Goal: Information Seeking & Learning: Learn about a topic

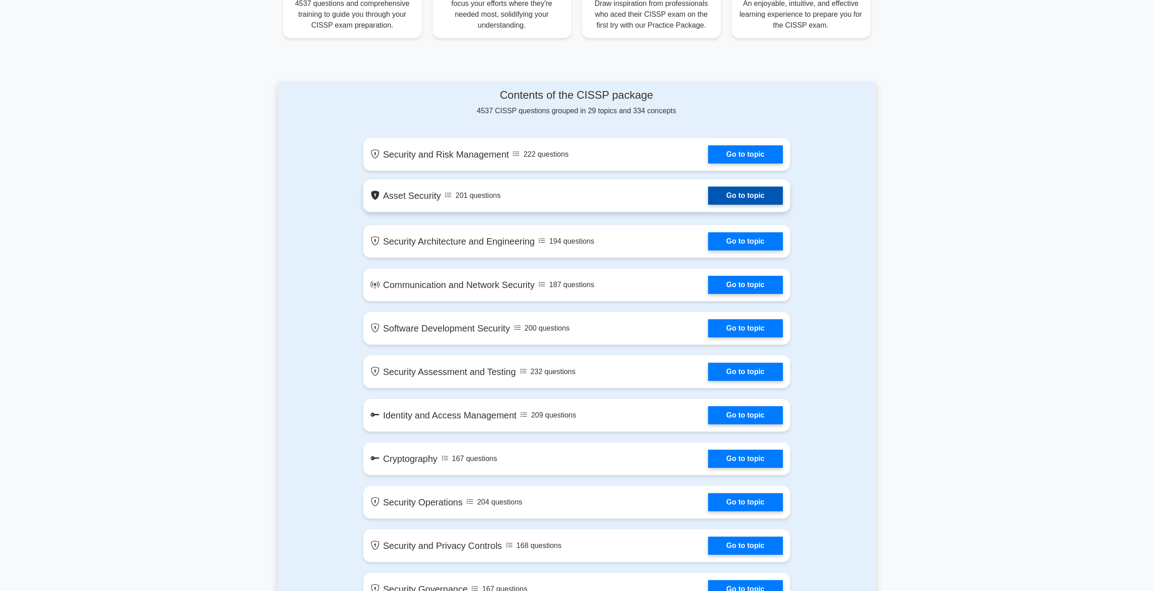
scroll to position [408, 0]
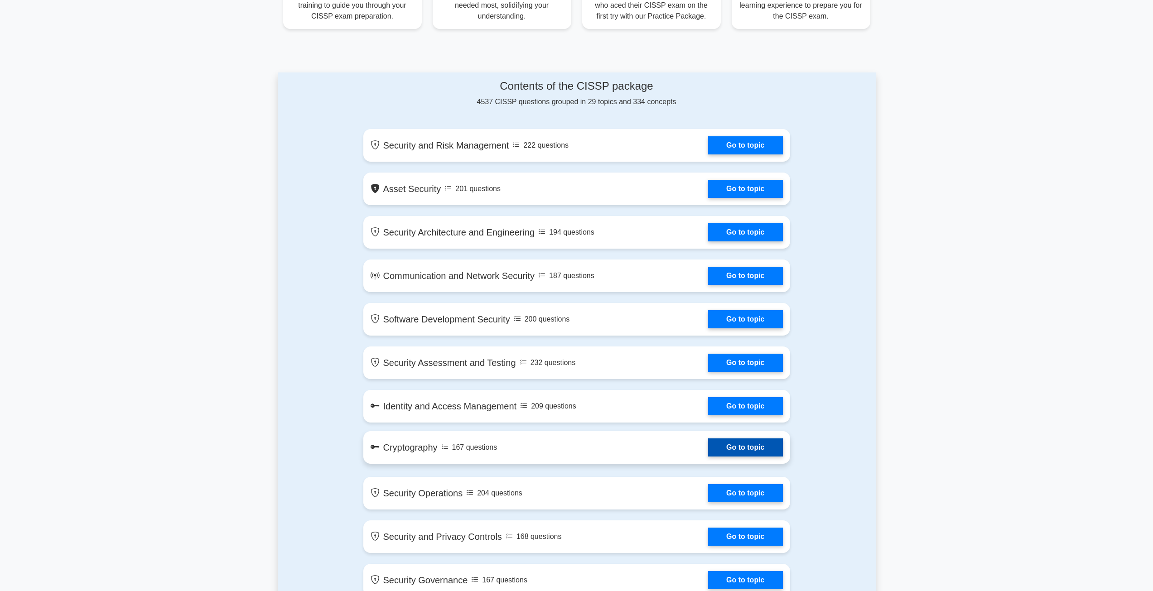
click at [745, 442] on link "Go to topic" at bounding box center [745, 447] width 74 height 18
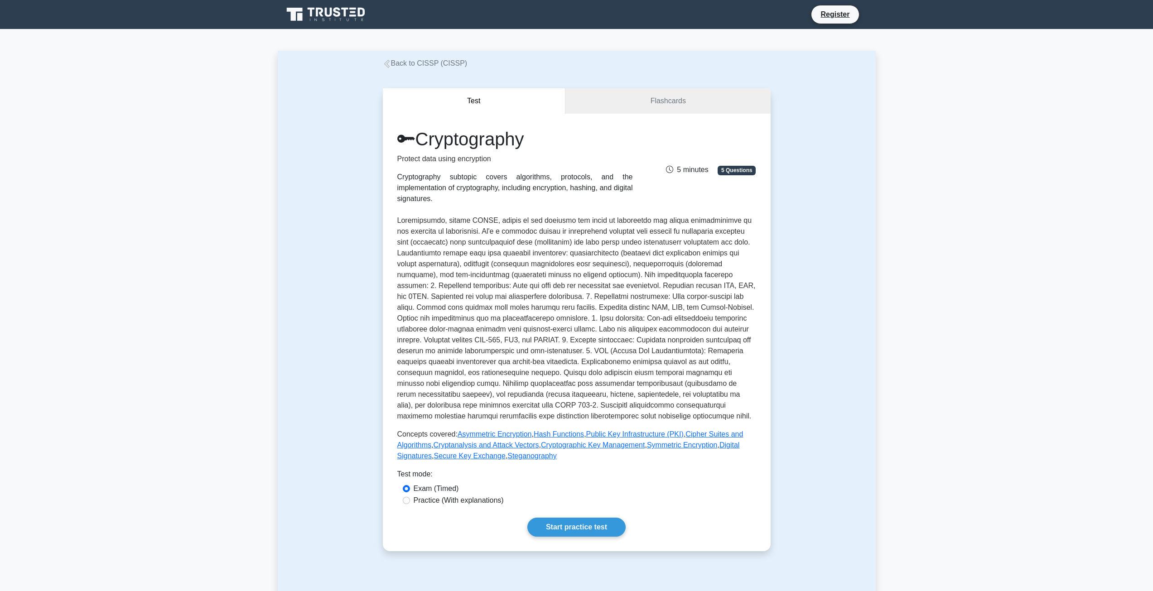
click at [467, 496] on div "Practice (With explanations)" at bounding box center [576, 501] width 359 height 12
click at [470, 495] on label "Practice (With explanations)" at bounding box center [459, 500] width 90 height 11
click at [410, 497] on input "Practice (With explanations)" at bounding box center [406, 500] width 7 height 7
radio input "true"
click at [544, 518] on link "Start practice test" at bounding box center [576, 527] width 98 height 19
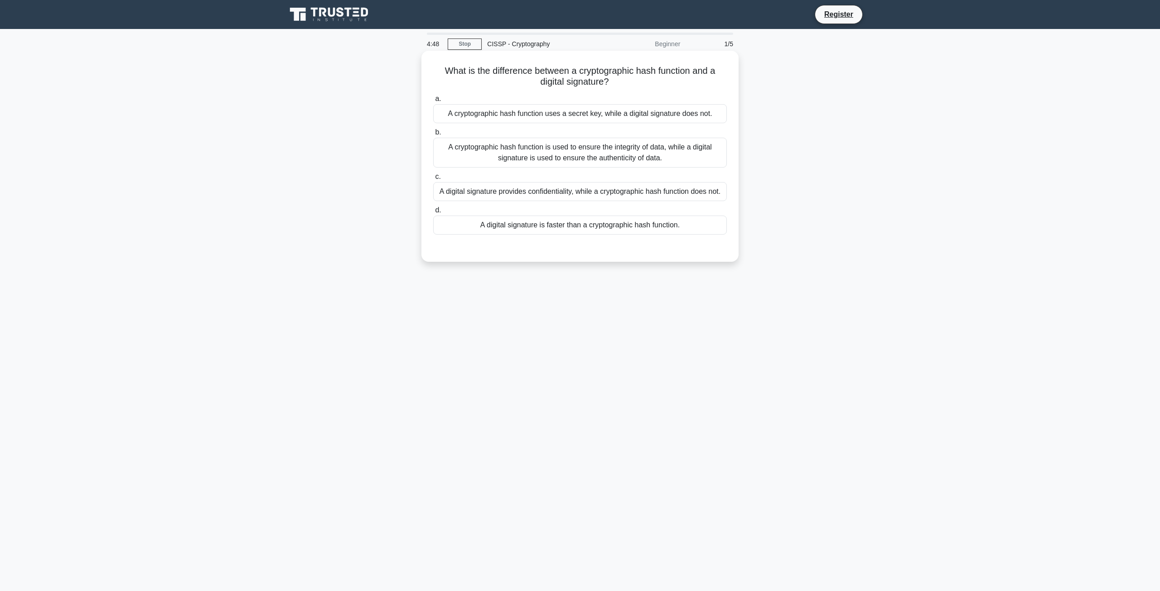
click at [598, 156] on div "A cryptographic hash function is used to ensure the integrity of data, while a …" at bounding box center [580, 153] width 294 height 30
click at [433, 135] on input "b. A cryptographic hash function is used to ensure the integrity of data, while…" at bounding box center [433, 133] width 0 height 6
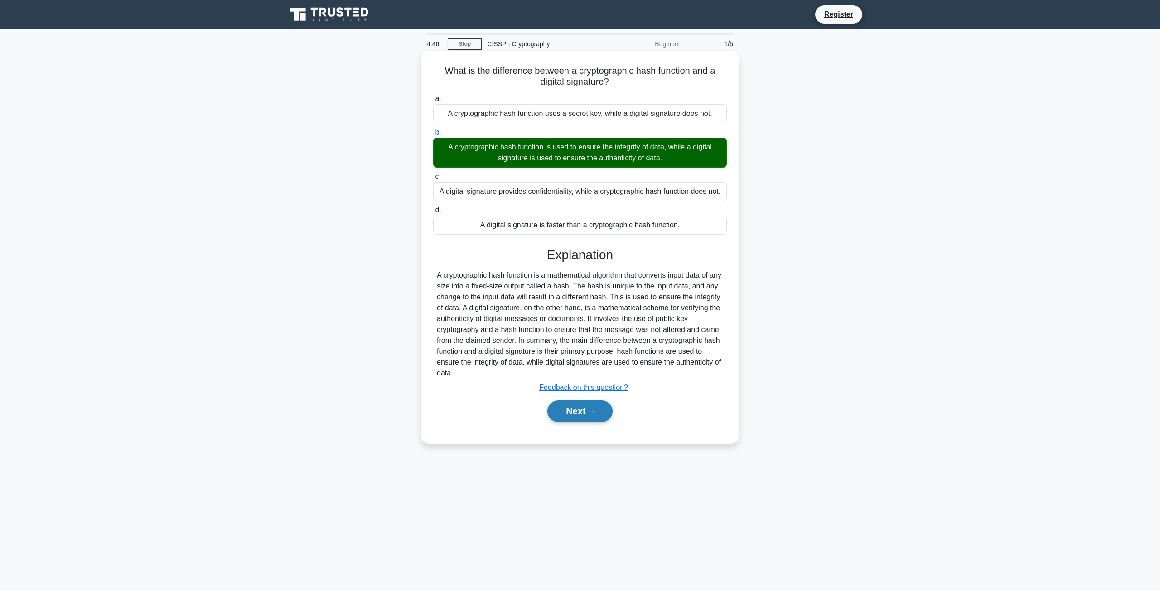
click at [585, 410] on button "Next" at bounding box center [579, 411] width 65 height 22
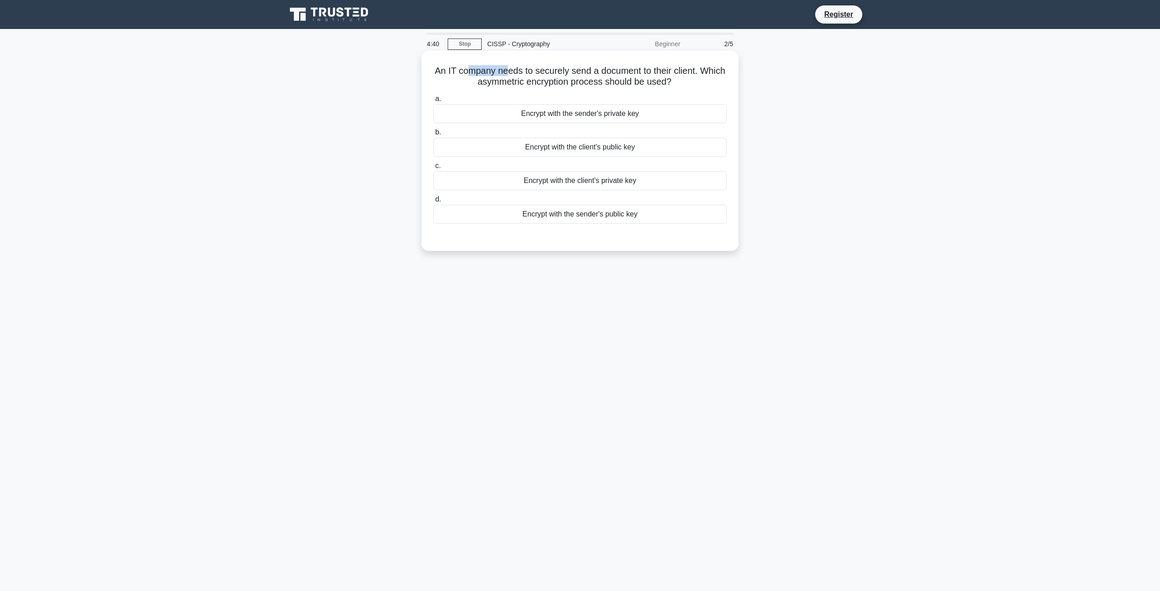
drag, startPoint x: 521, startPoint y: 59, endPoint x: 561, endPoint y: 51, distance: 40.8
click at [547, 54] on div "An IT company needs to securely send a document to their client. Which asymmetr…" at bounding box center [580, 150] width 310 height 193
click at [561, 51] on div "An IT company needs to securely send a document to their client. Which asymmetr…" at bounding box center [579, 151] width 317 height 200
click at [556, 70] on h5 "An IT company needs to securely send a document to their client. Which asymmetr…" at bounding box center [579, 76] width 295 height 23
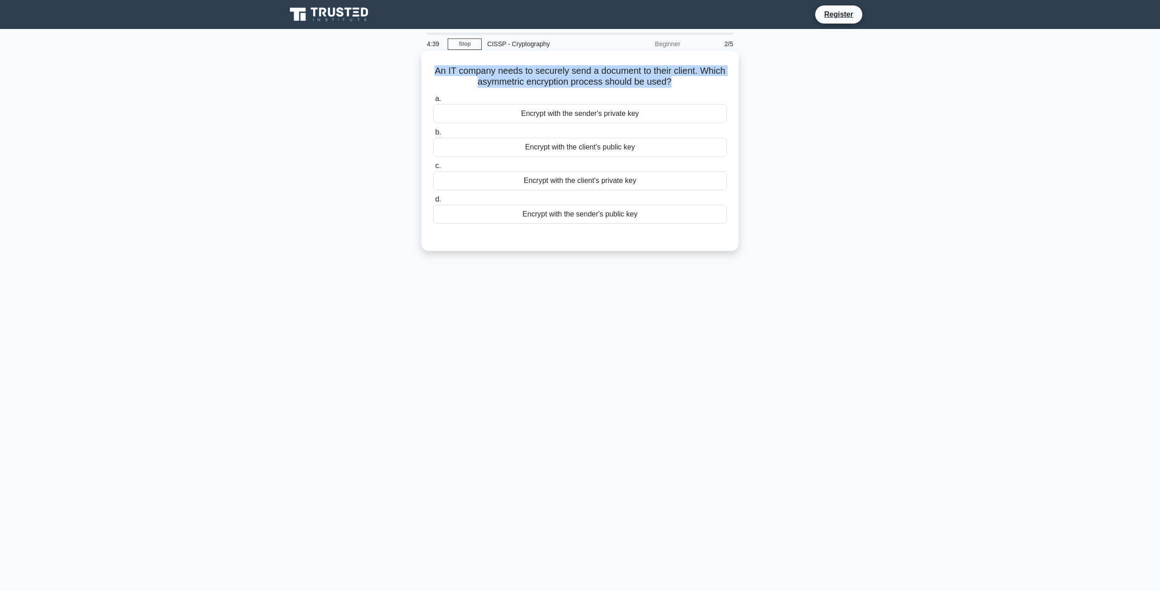
click at [556, 70] on h5 "An IT company needs to securely send a document to their client. Which asymmetr…" at bounding box center [579, 76] width 295 height 23
click at [608, 74] on h5 "An IT company needs to securely send a document to their client. Which asymmetr…" at bounding box center [579, 76] width 295 height 23
drag, startPoint x: 456, startPoint y: 71, endPoint x: 657, endPoint y: 71, distance: 200.7
click at [656, 71] on h5 "An IT company needs to securely send a document to their client. Which asymmetr…" at bounding box center [579, 76] width 295 height 23
click at [657, 71] on h5 "An IT company needs to securely send a document to their client. Which asymmetr…" at bounding box center [579, 76] width 295 height 23
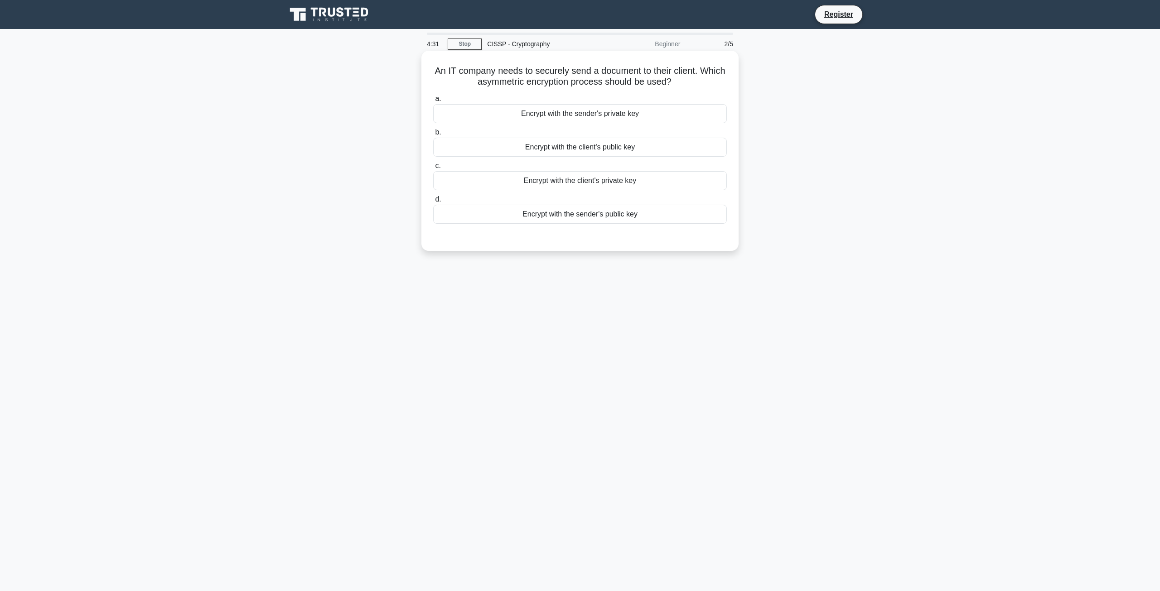
click at [605, 150] on div "Encrypt with the client's public key" at bounding box center [580, 147] width 294 height 19
click at [433, 135] on input "b. Encrypt with the client's public key" at bounding box center [433, 133] width 0 height 6
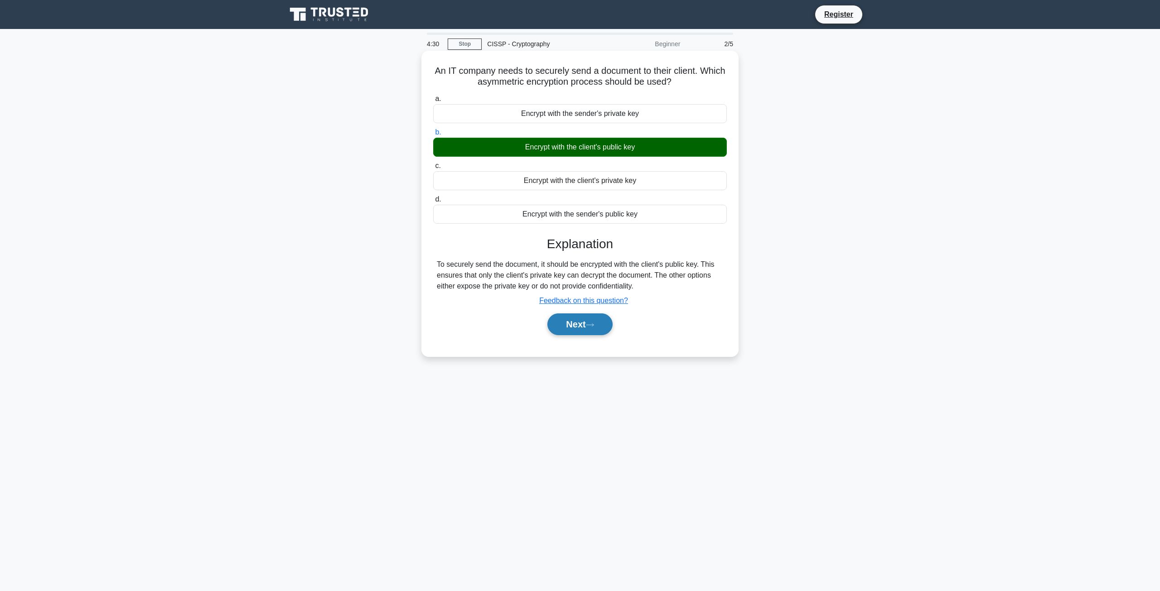
click at [563, 332] on button "Next" at bounding box center [579, 324] width 65 height 22
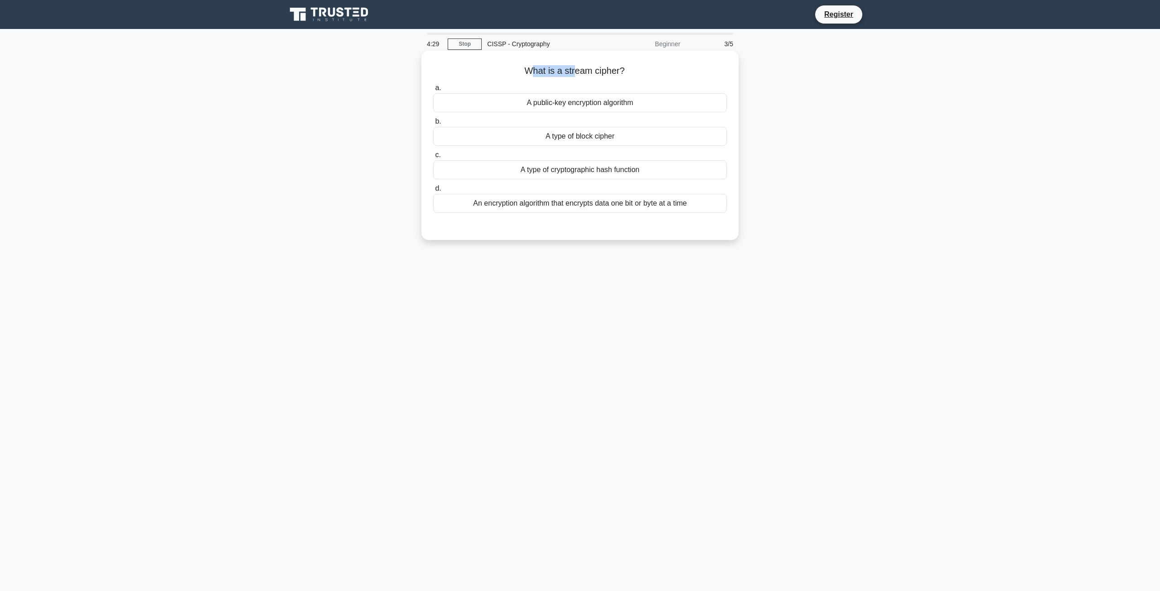
drag, startPoint x: 532, startPoint y: 71, endPoint x: 577, endPoint y: 64, distance: 45.3
click at [577, 65] on h5 "What is a stream cipher? .spinner_0XTQ{transform-origin:center;animation:spinne…" at bounding box center [579, 71] width 295 height 12
click at [589, 53] on div "What is a stream cipher? .spinner_0XTQ{transform-origin:center;animation:spinne…" at bounding box center [579, 145] width 317 height 189
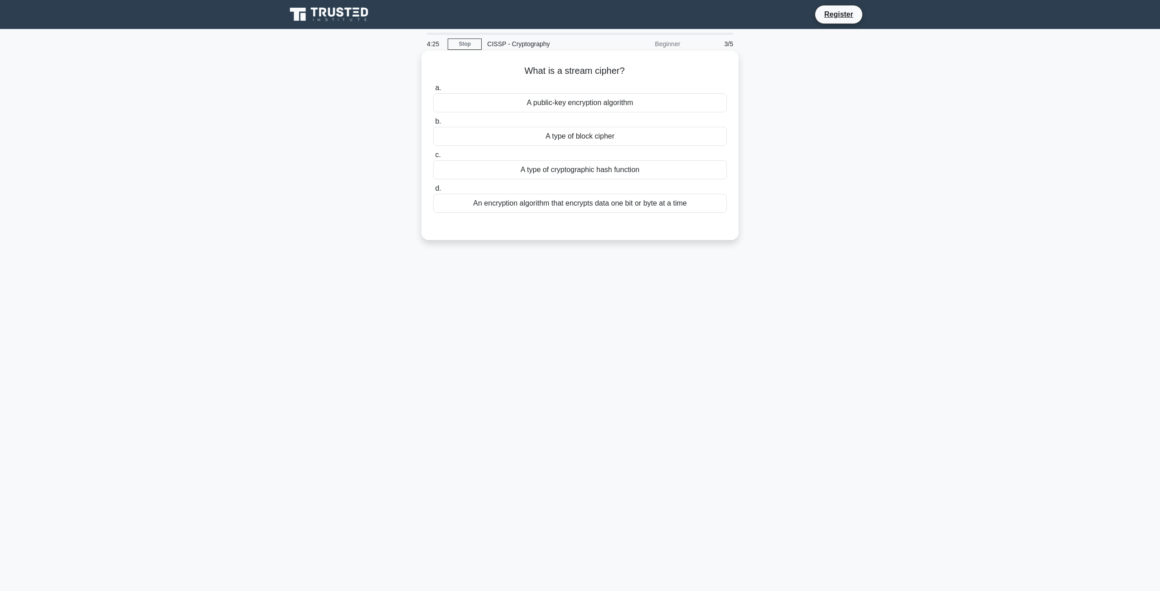
click at [590, 193] on label "d. An encryption algorithm that encrypts data one bit or byte at a time" at bounding box center [580, 198] width 294 height 30
click at [433, 192] on input "d. An encryption algorithm that encrypts data one bit or byte at a time" at bounding box center [433, 189] width 0 height 6
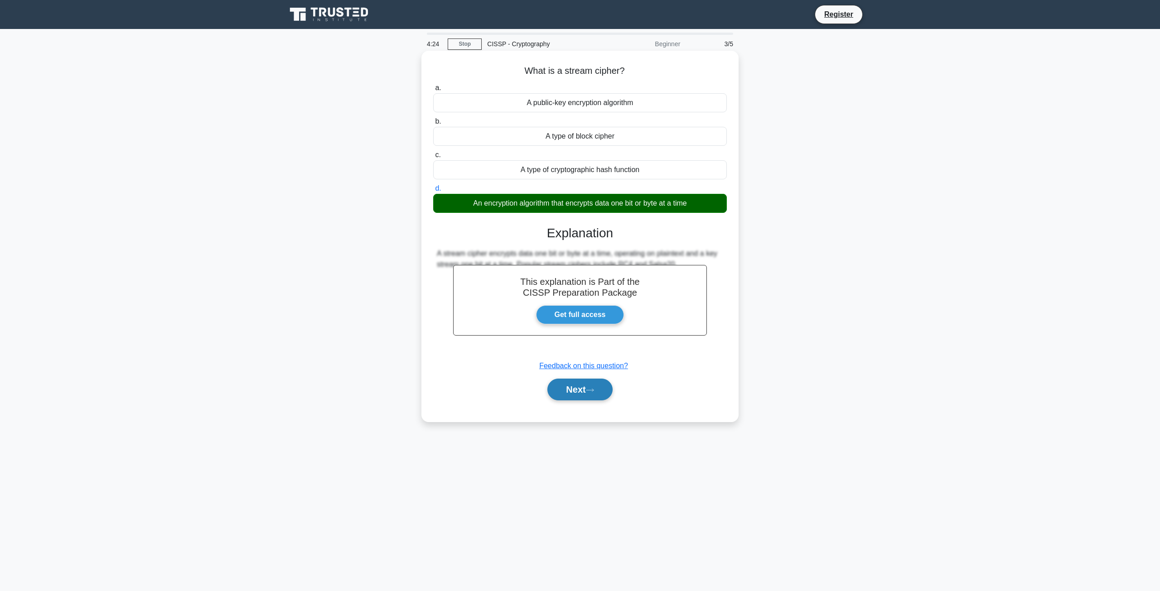
click at [587, 396] on button "Next" at bounding box center [579, 390] width 65 height 22
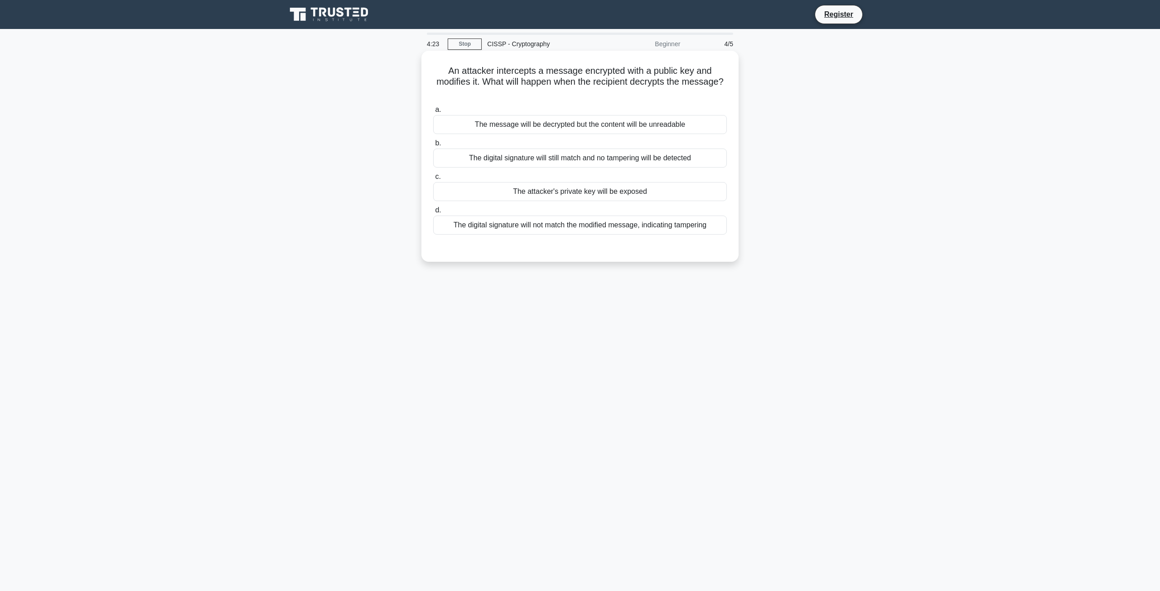
click at [495, 67] on h5 "An attacker intercepts a message encrypted with a public key and modifies it. W…" at bounding box center [579, 82] width 295 height 34
click at [408, 77] on div "An attacker intercepts a message encrypted with a public key and modifies it. W…" at bounding box center [580, 164] width 598 height 222
click at [545, 226] on div "The digital signature will not match the modified message, indicating tampering" at bounding box center [580, 225] width 294 height 19
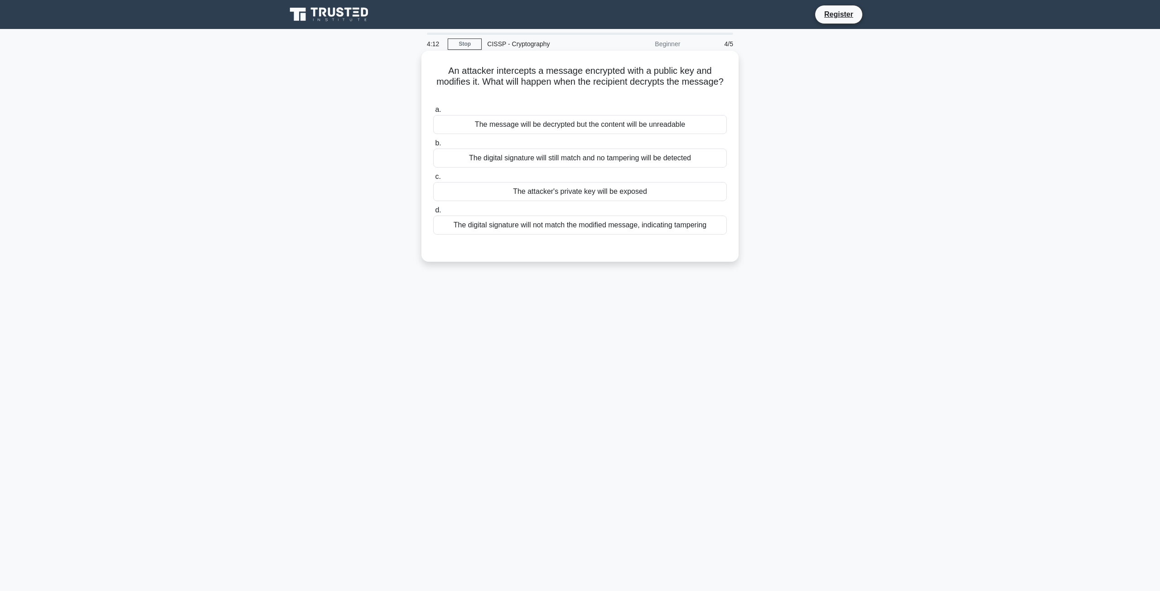
click at [433, 213] on input "d. The digital signature will not match the modified message, indicating tamper…" at bounding box center [433, 210] width 0 height 6
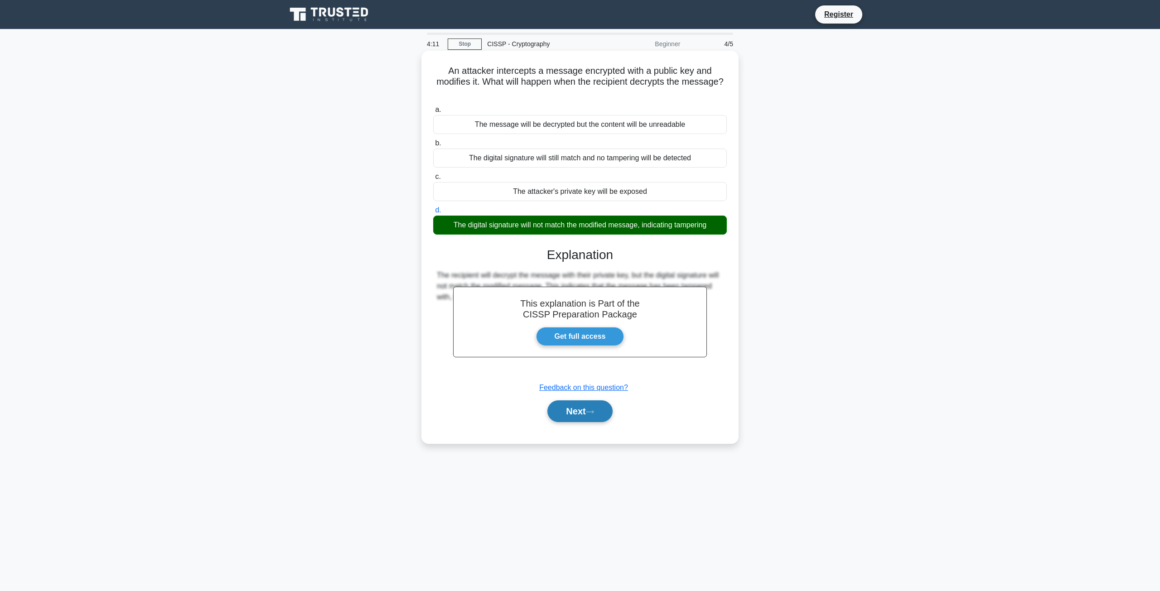
click at [594, 411] on icon at bounding box center [590, 411] width 8 height 5
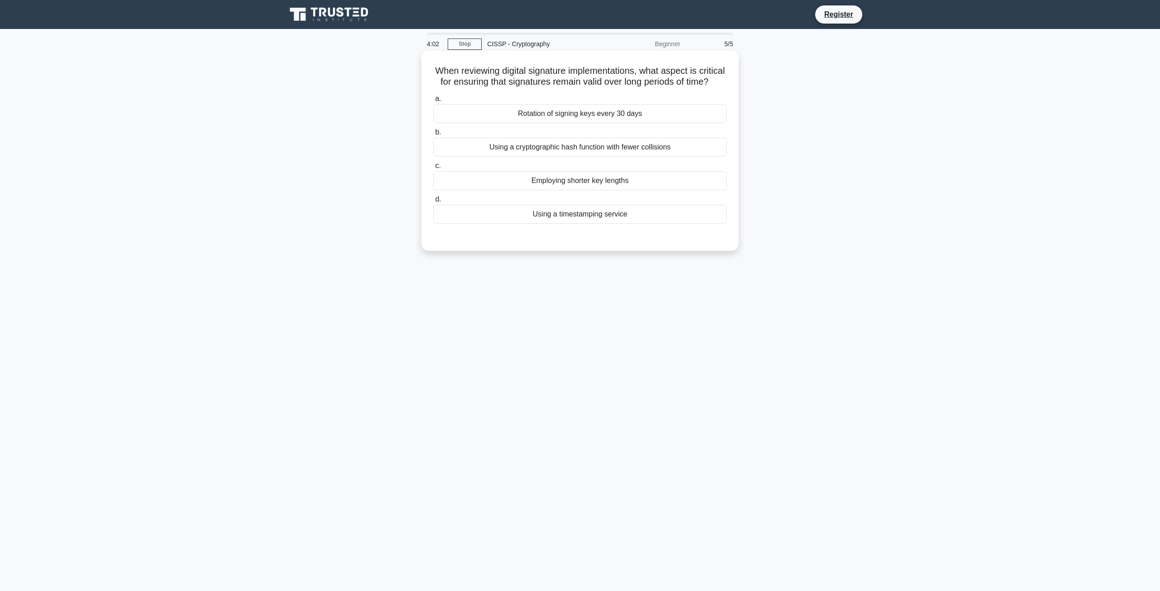
click at [602, 157] on div "Using a cryptographic hash function with fewer collisions" at bounding box center [580, 147] width 294 height 19
click at [433, 135] on input "b. Using a cryptographic hash function with fewer collisions" at bounding box center [433, 133] width 0 height 6
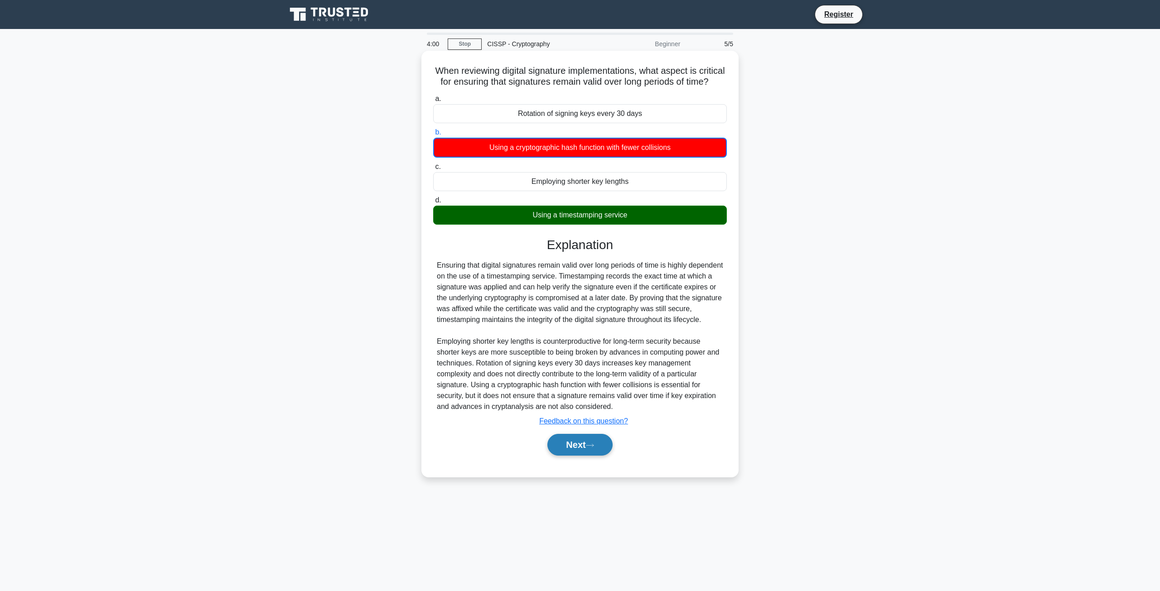
click at [549, 456] on button "Next" at bounding box center [579, 445] width 65 height 22
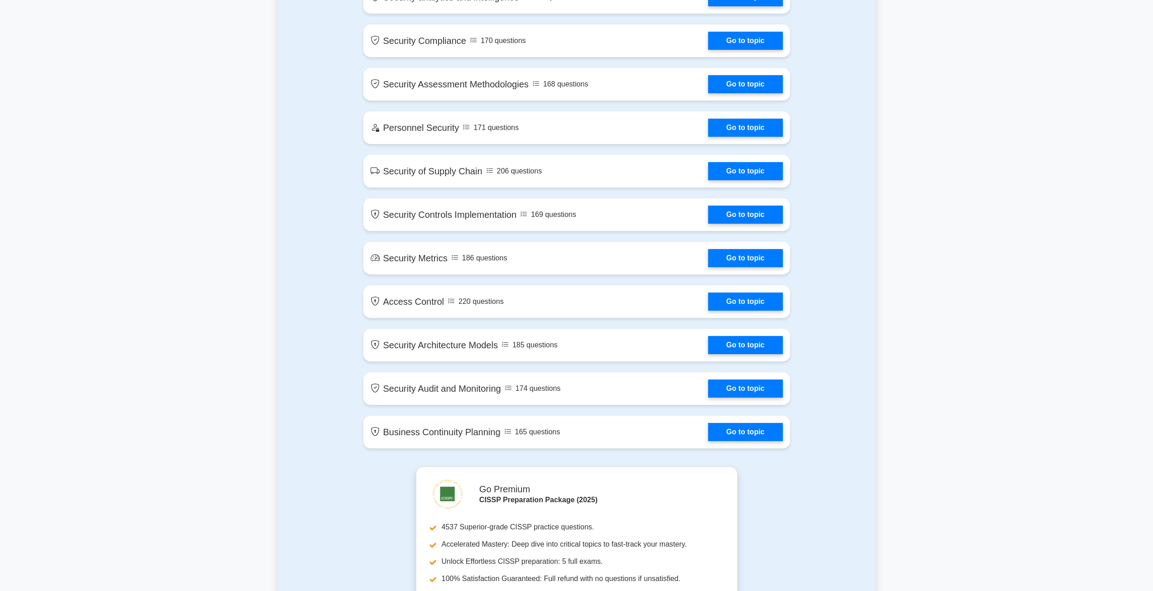
scroll to position [1585, 0]
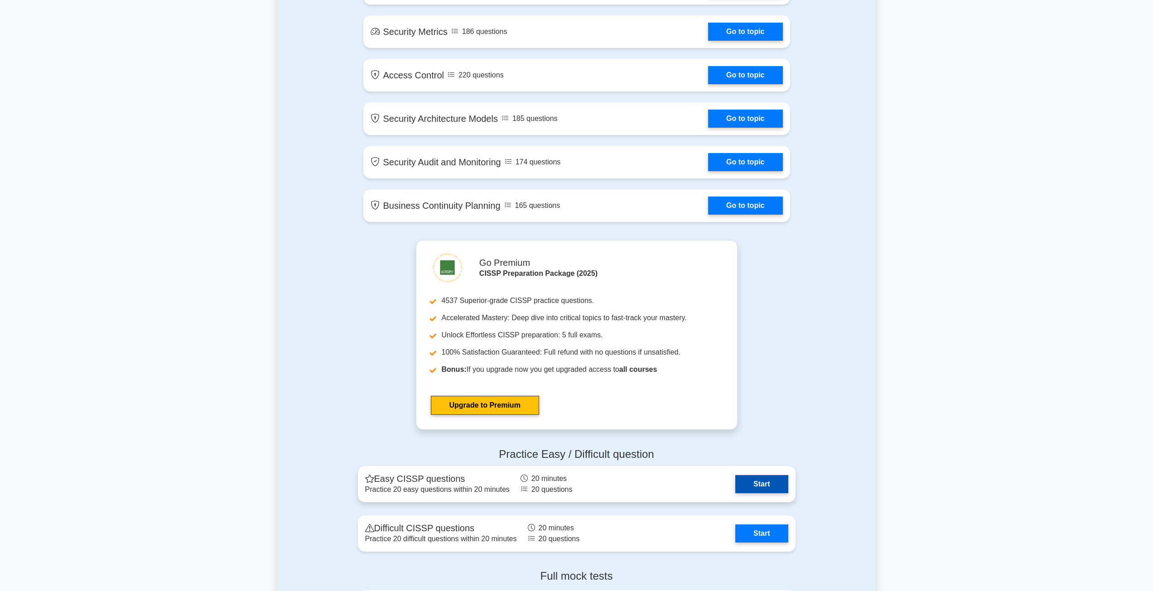
click at [763, 487] on link "Start" at bounding box center [761, 484] width 53 height 18
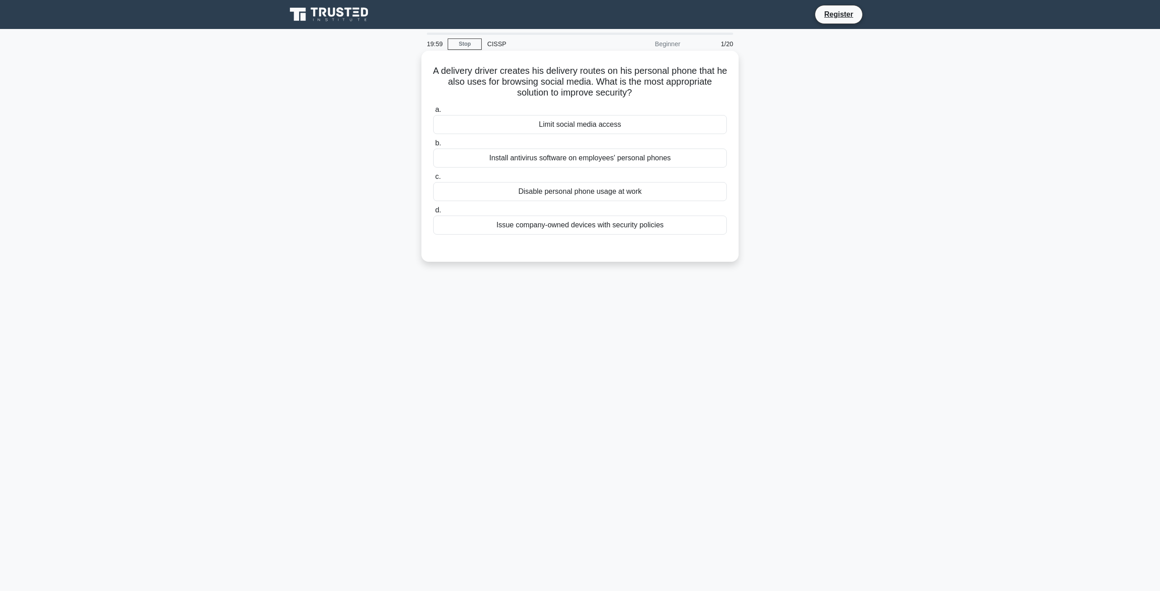
click at [486, 89] on h5 "A delivery driver creates his delivery routes on his personal phone that he als…" at bounding box center [579, 82] width 295 height 34
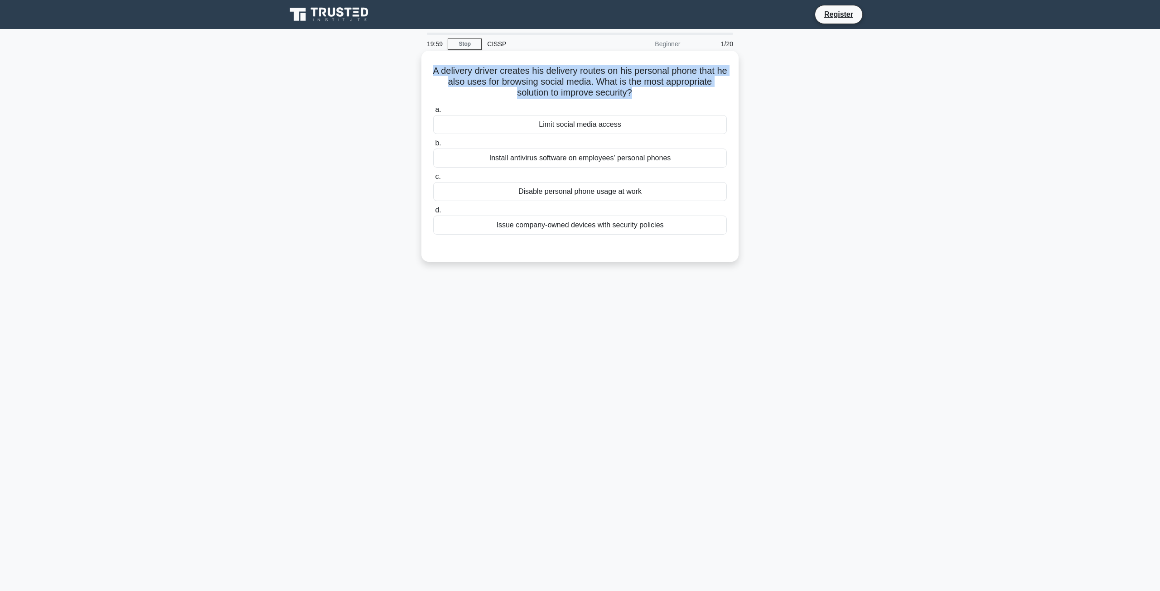
click at [486, 89] on h5 "A delivery driver creates his delivery routes on his personal phone that he als…" at bounding box center [579, 82] width 295 height 34
click at [433, 77] on h5 "A delivery driver creates his delivery routes on his personal phone that he als…" at bounding box center [579, 82] width 295 height 34
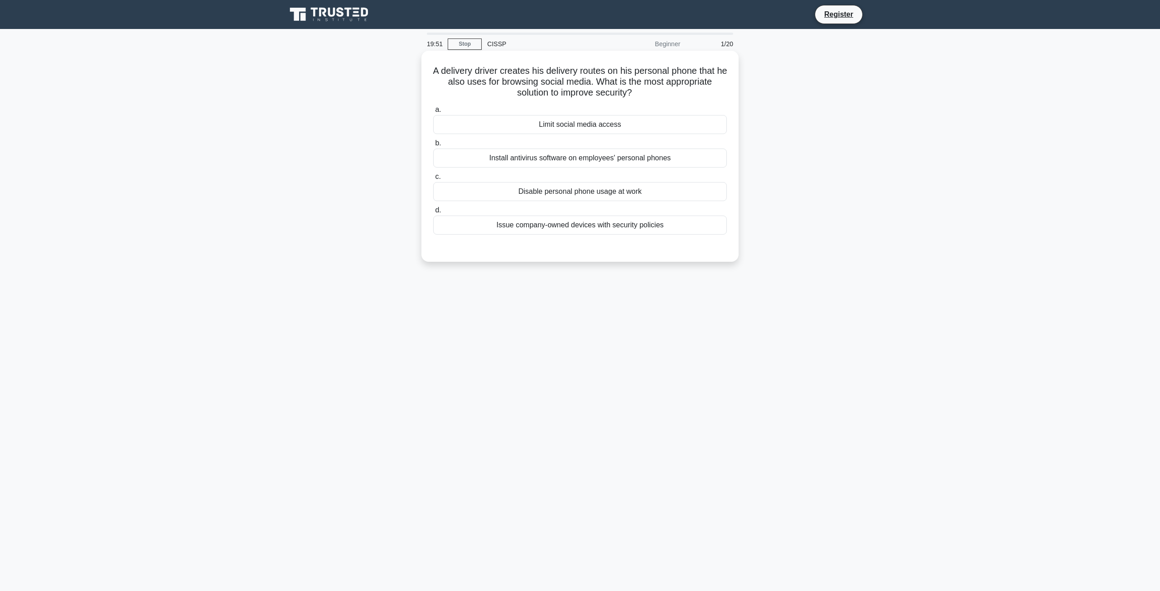
click at [629, 229] on div "Issue company-owned devices with security policies" at bounding box center [580, 225] width 294 height 19
click at [433, 213] on input "d. Issue company-owned devices with security policies" at bounding box center [433, 210] width 0 height 6
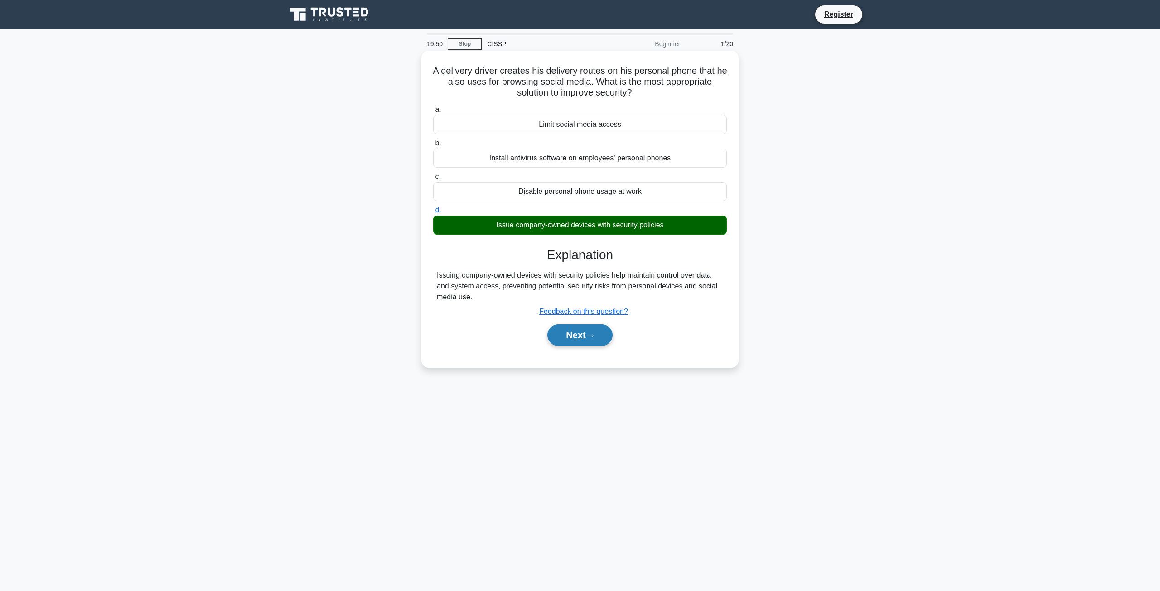
click at [586, 345] on button "Next" at bounding box center [579, 335] width 65 height 22
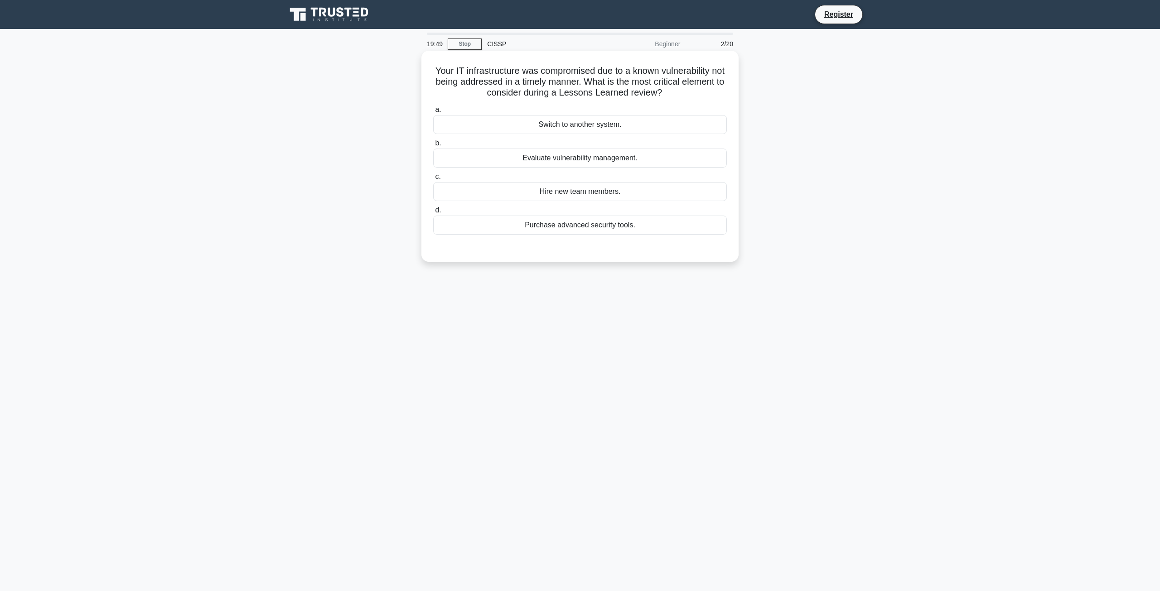
click at [496, 89] on h5 "Your IT infrastructure was compromised due to a known vulnerability not being a…" at bounding box center [579, 82] width 295 height 34
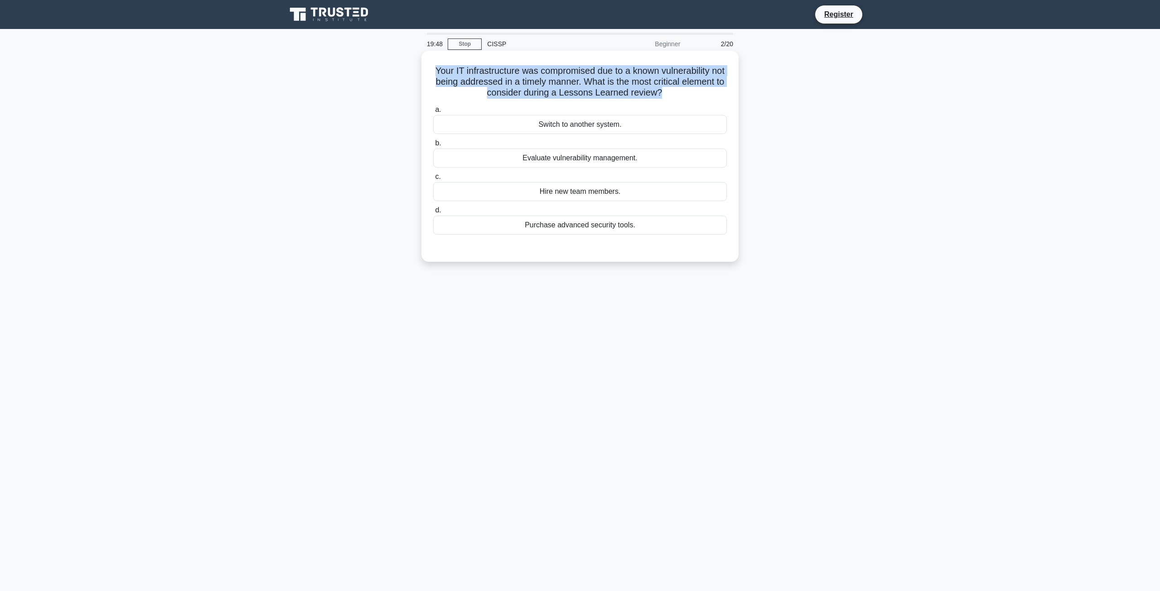
click at [496, 89] on h5 "Your IT infrastructure was compromised due to a known vulnerability not being a…" at bounding box center [579, 82] width 295 height 34
click at [419, 87] on div "Your IT infrastructure was compromised due to a known vulnerability not being a…" at bounding box center [580, 164] width 598 height 222
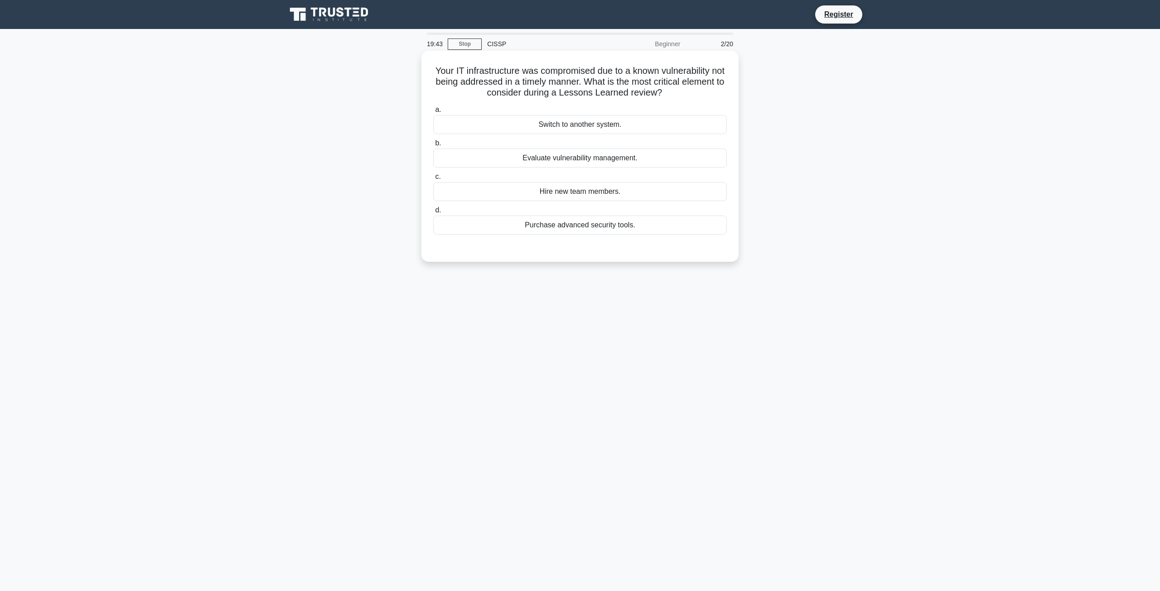
click at [630, 158] on div "Evaluate vulnerability management." at bounding box center [580, 158] width 294 height 19
click at [433, 146] on input "b. Evaluate vulnerability management." at bounding box center [433, 143] width 0 height 6
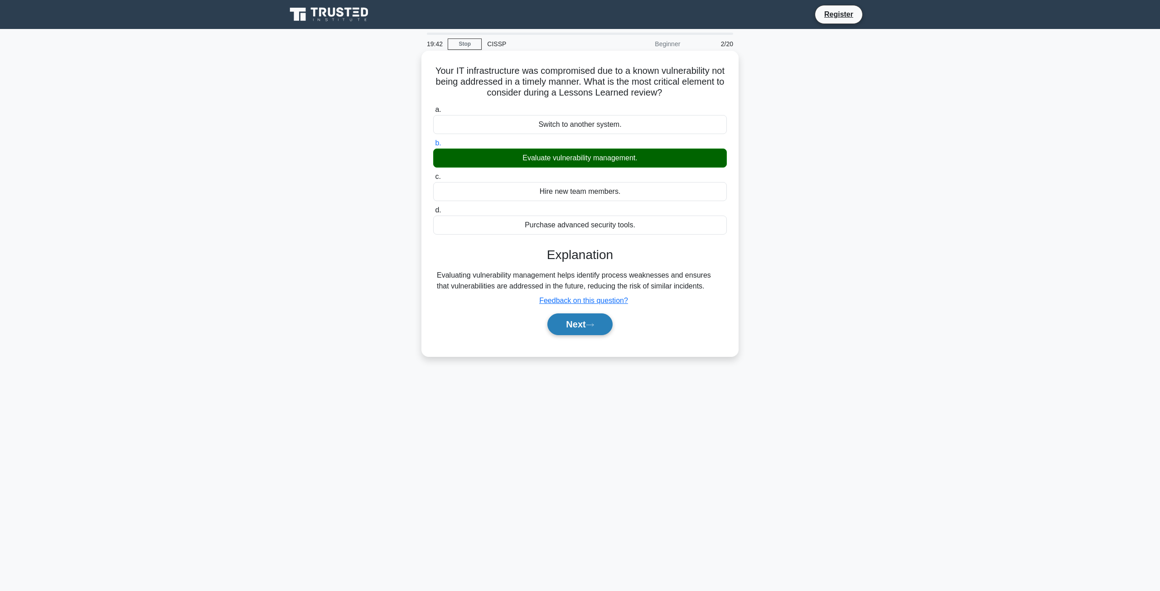
click at [605, 317] on button "Next" at bounding box center [579, 324] width 65 height 22
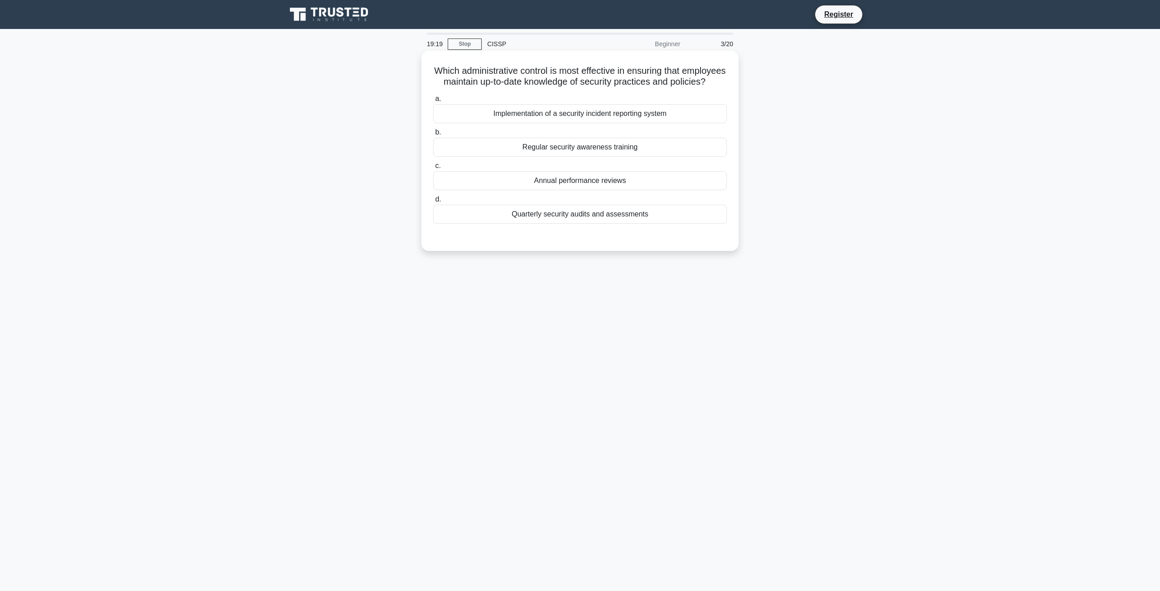
click at [618, 184] on div "Annual performance reviews" at bounding box center [580, 180] width 294 height 19
click at [433, 169] on input "c. Annual performance reviews" at bounding box center [433, 166] width 0 height 6
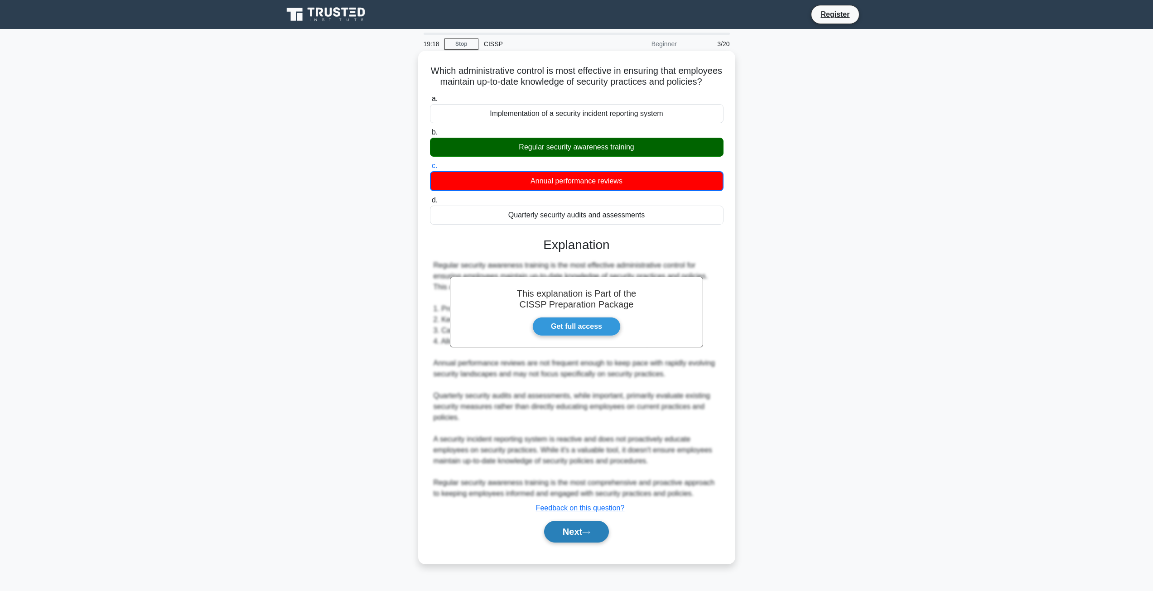
click at [590, 535] on icon at bounding box center [586, 532] width 8 height 5
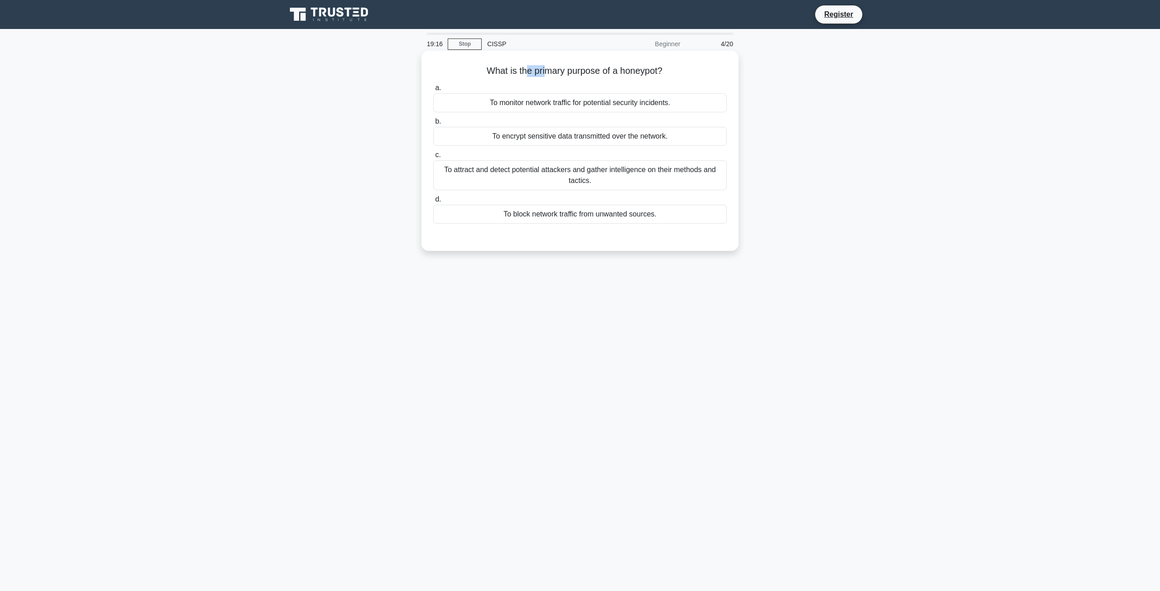
drag, startPoint x: 525, startPoint y: 75, endPoint x: 579, endPoint y: 72, distance: 54.4
click at [571, 72] on h5 "What is the primary purpose of a honeypot? .spinner_0XTQ{transform-origin:cente…" at bounding box center [579, 71] width 295 height 12
click at [587, 71] on h5 "What is the primary purpose of a honeypot? .spinner_0XTQ{transform-origin:cente…" at bounding box center [579, 71] width 295 height 12
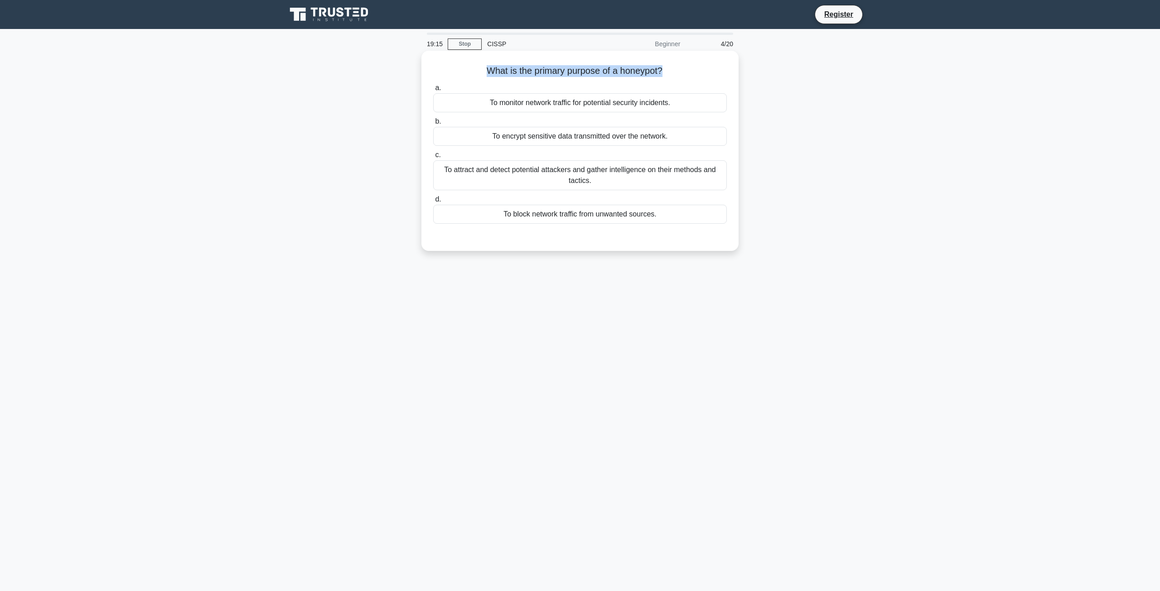
click at [596, 59] on div "What is the primary purpose of a honeypot? .spinner_0XTQ{transform-origin:cente…" at bounding box center [580, 150] width 310 height 193
click at [578, 175] on div "To attract and detect potential attackers and gather intelligence on their meth…" at bounding box center [580, 175] width 294 height 30
click at [433, 158] on input "c. To attract and detect potential attackers and gather intelligence on their m…" at bounding box center [433, 155] width 0 height 6
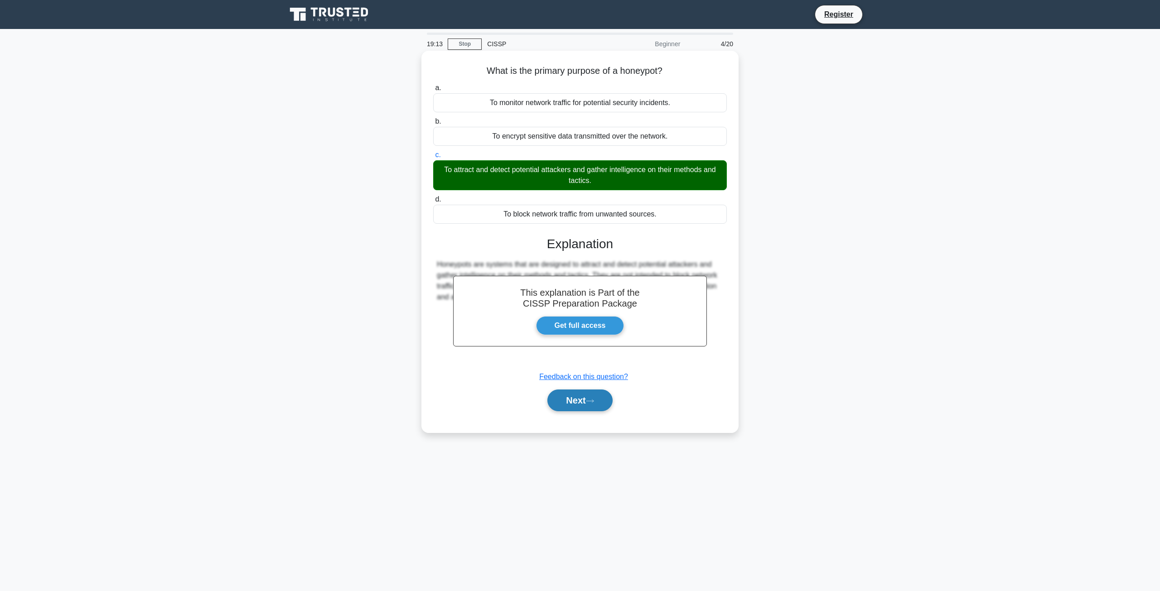
click at [592, 407] on button "Next" at bounding box center [579, 401] width 65 height 22
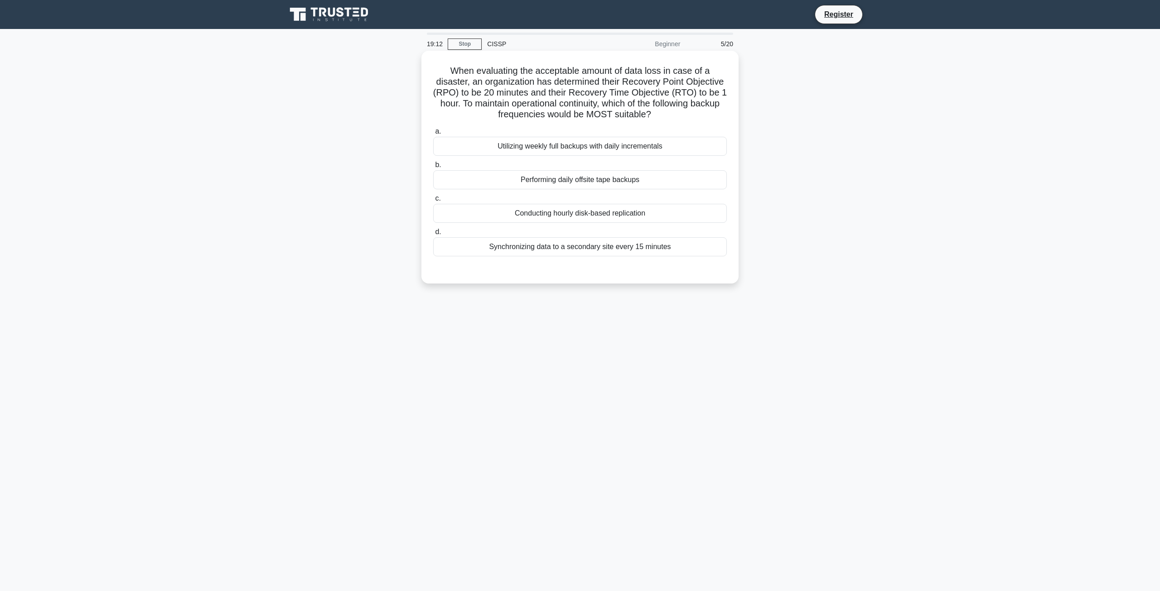
drag, startPoint x: 467, startPoint y: 84, endPoint x: 659, endPoint y: 150, distance: 202.5
click at [650, 150] on div "When evaluating the acceptable amount of data loss in case of a disaster, an or…" at bounding box center [580, 167] width 310 height 226
click at [646, 114] on h5 "When evaluating the acceptable amount of data loss in case of a disaster, an or…" at bounding box center [579, 92] width 295 height 55
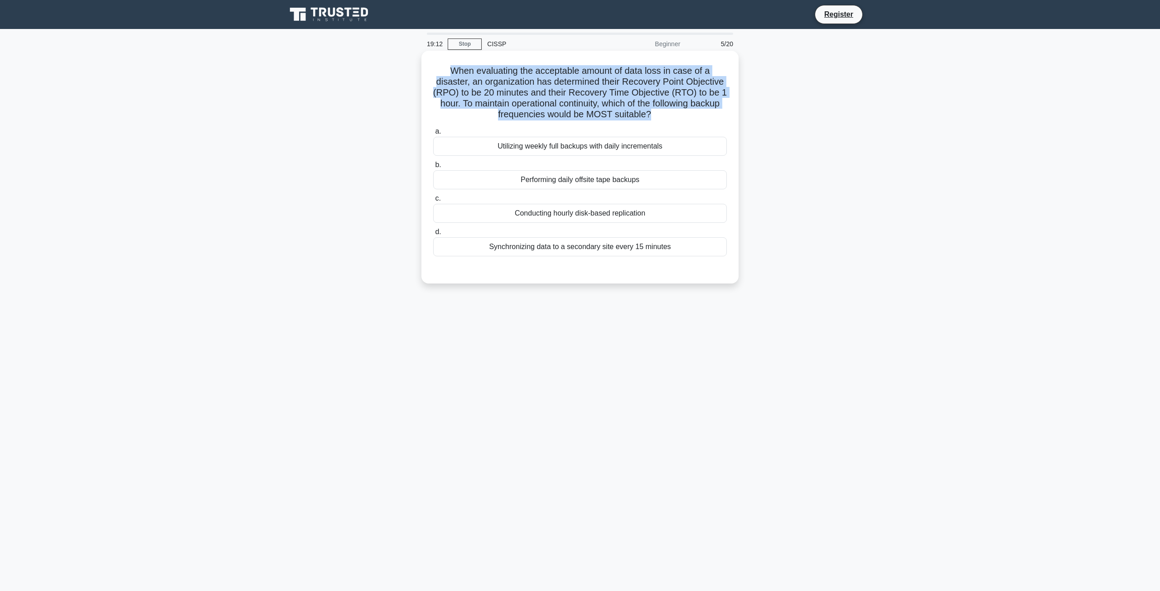
click at [646, 114] on h5 "When evaluating the acceptable amount of data loss in case of a disaster, an or…" at bounding box center [579, 92] width 295 height 55
click at [822, 120] on div "When evaluating the acceptable amount of data loss in case of a disaster, an or…" at bounding box center [580, 175] width 598 height 244
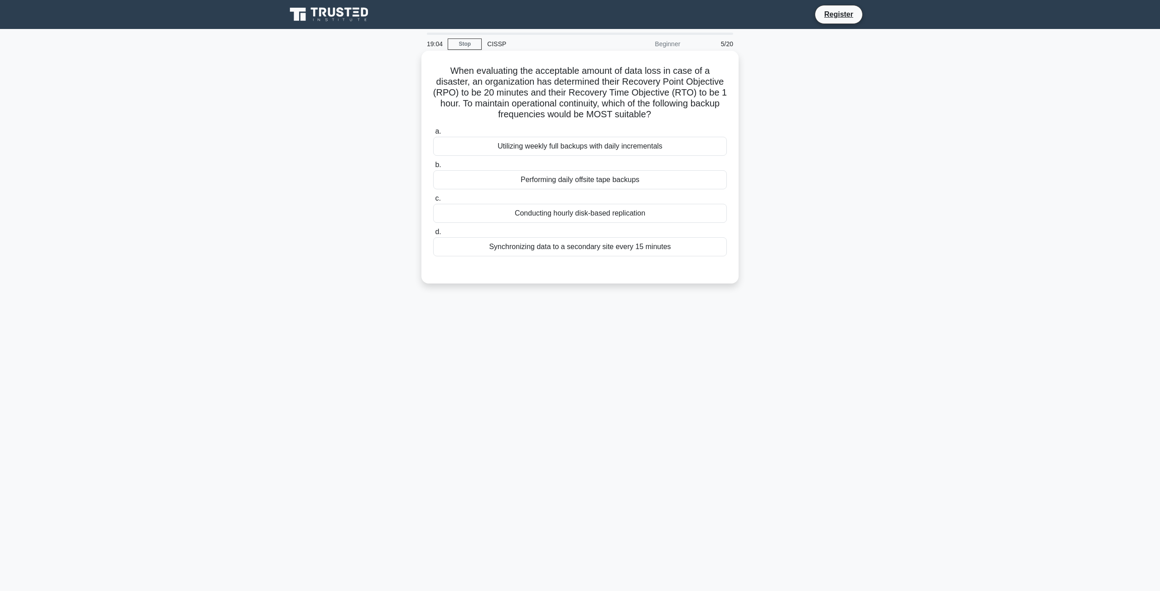
click at [616, 112] on h5 "When evaluating the acceptable amount of data loss in case of a disaster, an or…" at bounding box center [579, 92] width 295 height 55
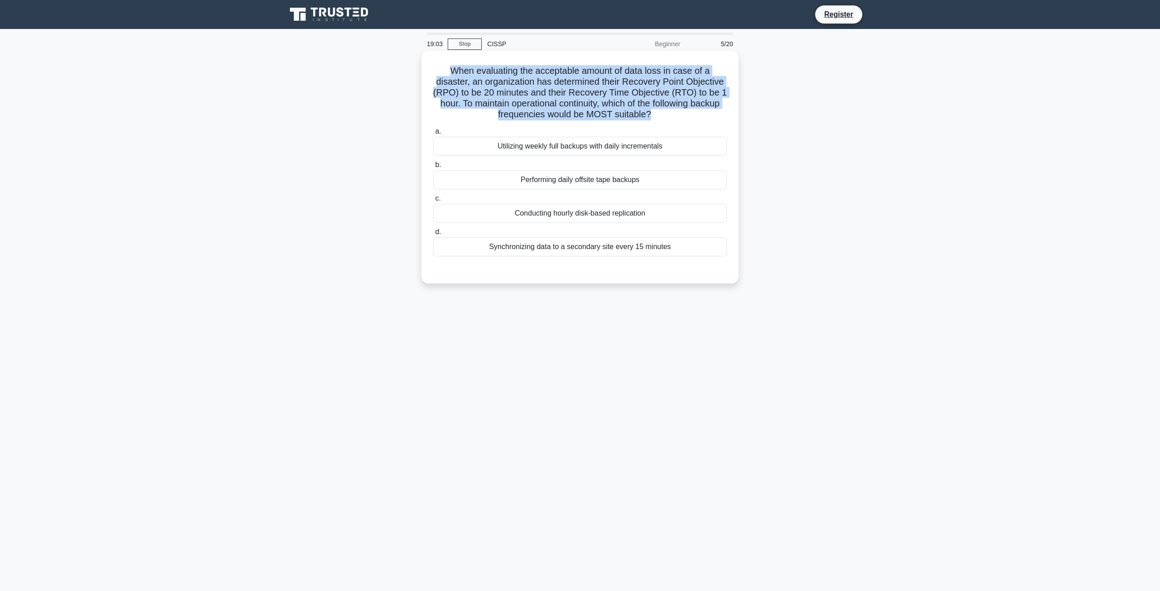
click at [616, 112] on h5 "When evaluating the acceptable amount of data loss in case of a disaster, an or…" at bounding box center [579, 92] width 295 height 55
click at [632, 93] on h5 "When evaluating the acceptable amount of data loss in case of a disaster, an or…" at bounding box center [579, 92] width 295 height 55
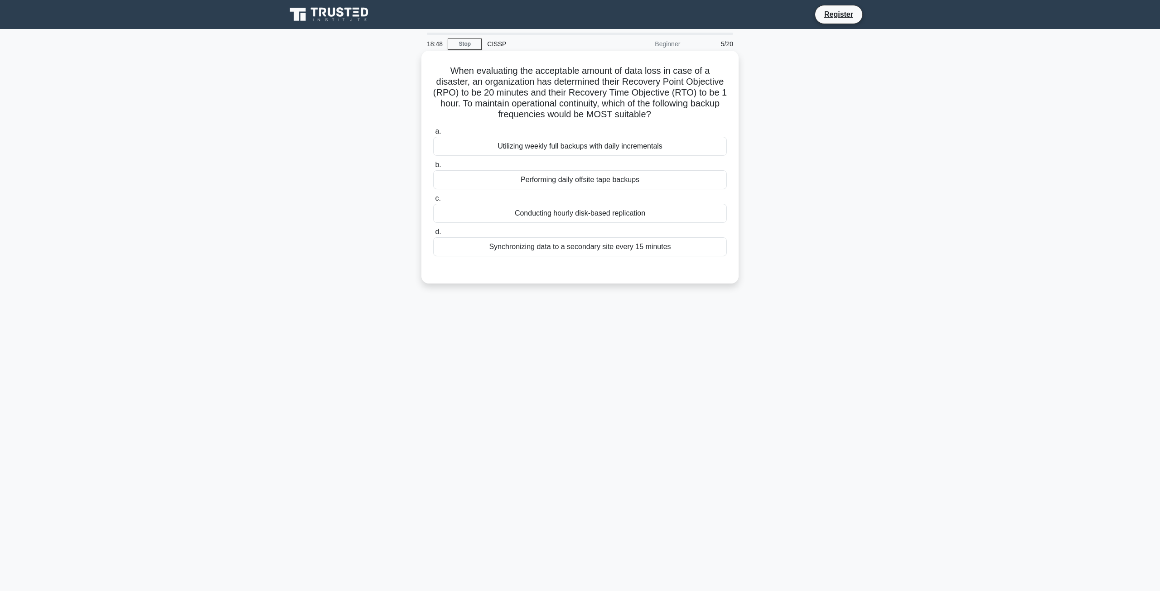
click at [573, 184] on div "Performing daily offsite tape backups" at bounding box center [580, 179] width 294 height 19
click at [433, 168] on input "b. Performing daily offsite tape backups" at bounding box center [433, 165] width 0 height 6
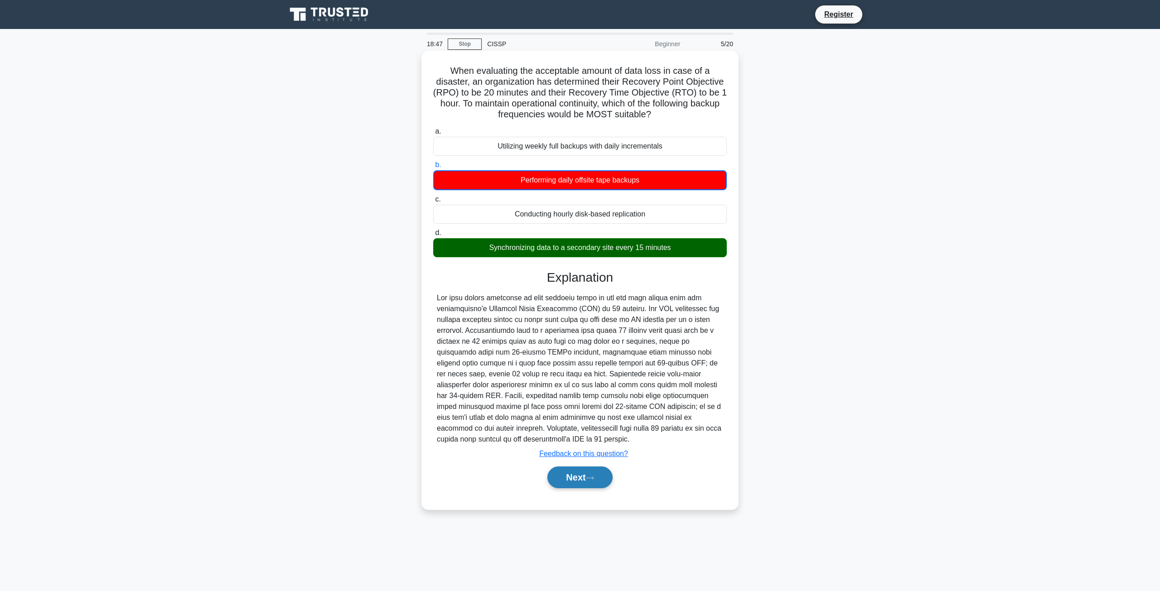
click at [581, 483] on button "Next" at bounding box center [579, 478] width 65 height 22
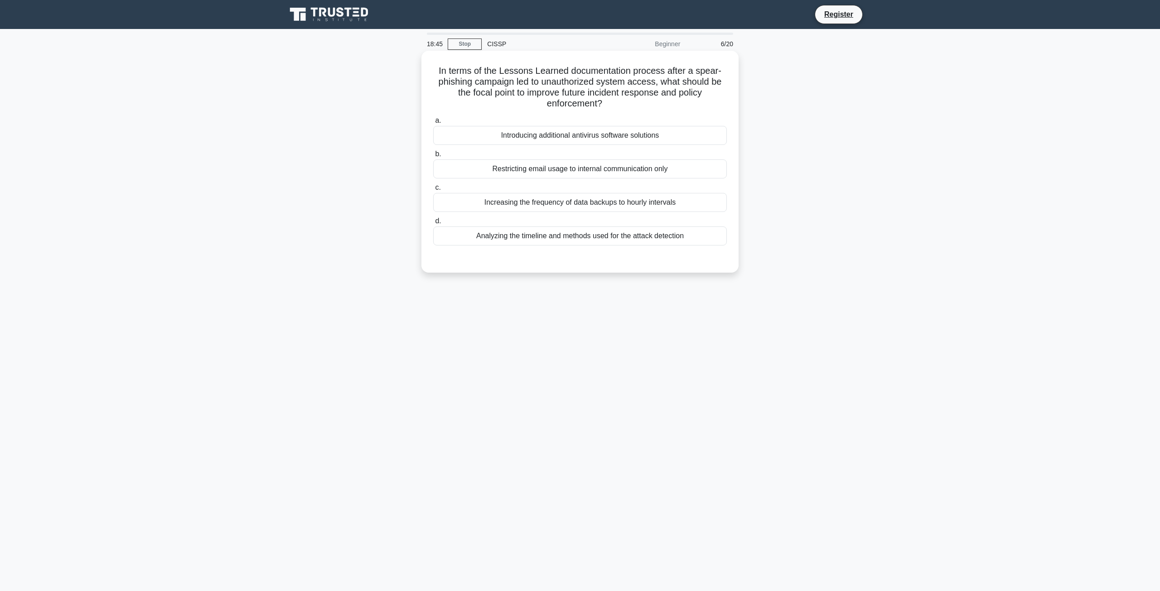
click at [526, 97] on h5 "In terms of the Lessons Learned documentation process after a spear-phishing ca…" at bounding box center [579, 87] width 295 height 44
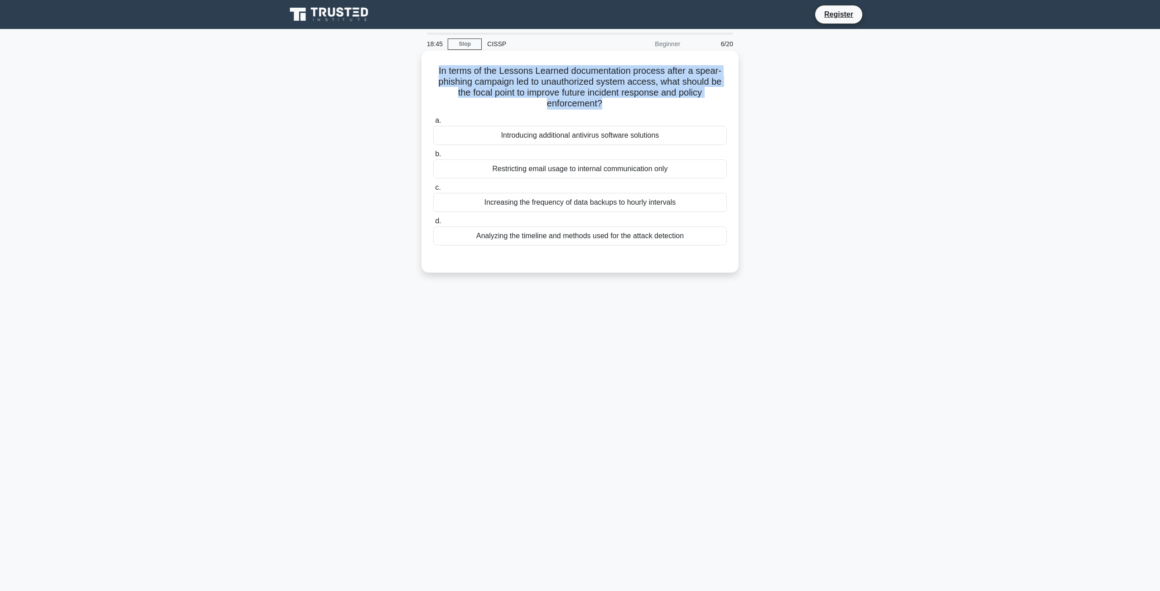
click at [526, 97] on h5 "In terms of the Lessons Learned documentation process after a spear-phishing ca…" at bounding box center [579, 87] width 295 height 44
click at [551, 68] on h5 "In terms of the Lessons Learned documentation process after a spear-phishing ca…" at bounding box center [579, 87] width 295 height 44
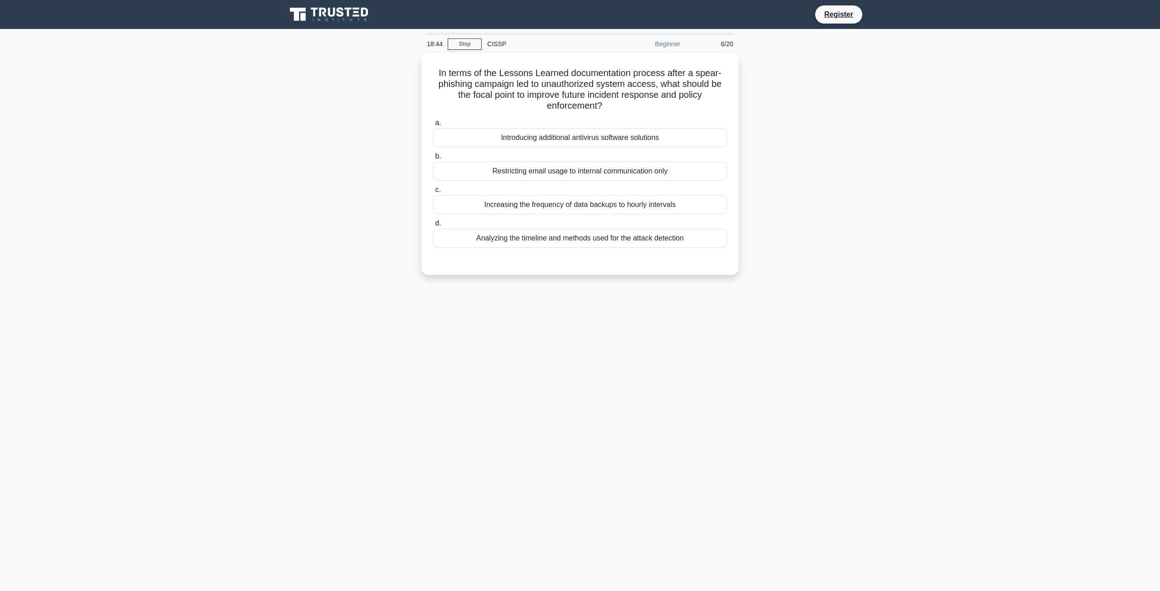
click at [852, 93] on div "In terms of the Lessons Learned documentation process after a spear-phishing ca…" at bounding box center [580, 169] width 598 height 233
click at [573, 209] on div "Increasing the frequency of data backups to hourly intervals" at bounding box center [580, 202] width 294 height 19
click at [433, 191] on input "c. Increasing the frequency of data backups to hourly intervals" at bounding box center [433, 188] width 0 height 6
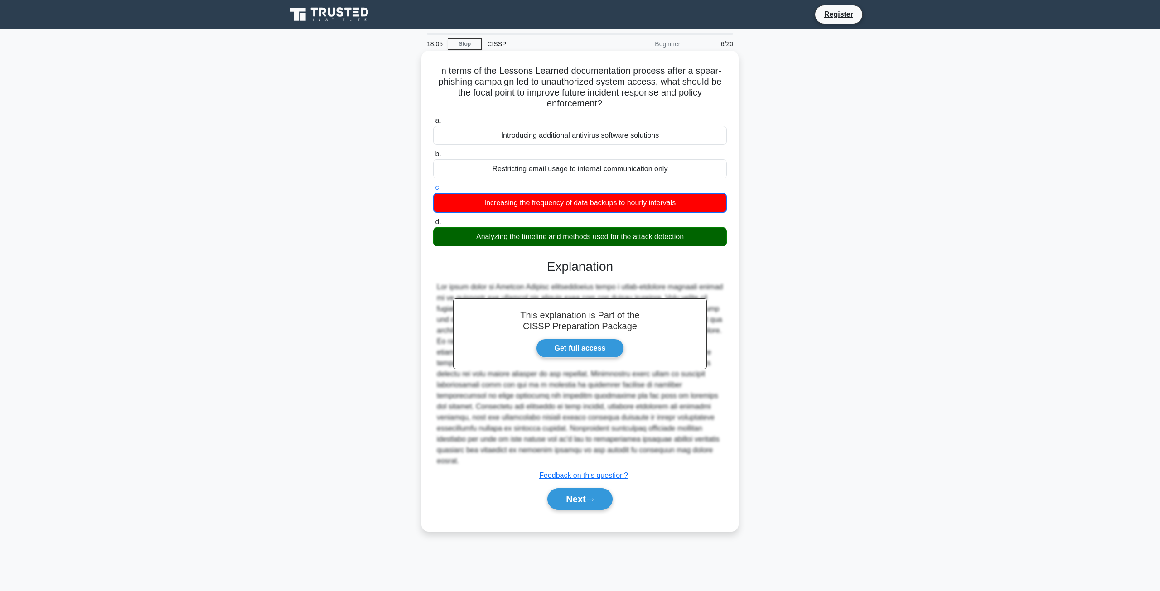
click at [581, 237] on div "Analyzing the timeline and methods used for the attack detection" at bounding box center [580, 236] width 294 height 19
click at [433, 225] on input "d. Analyzing the timeline and methods used for the attack detection" at bounding box center [433, 222] width 0 height 6
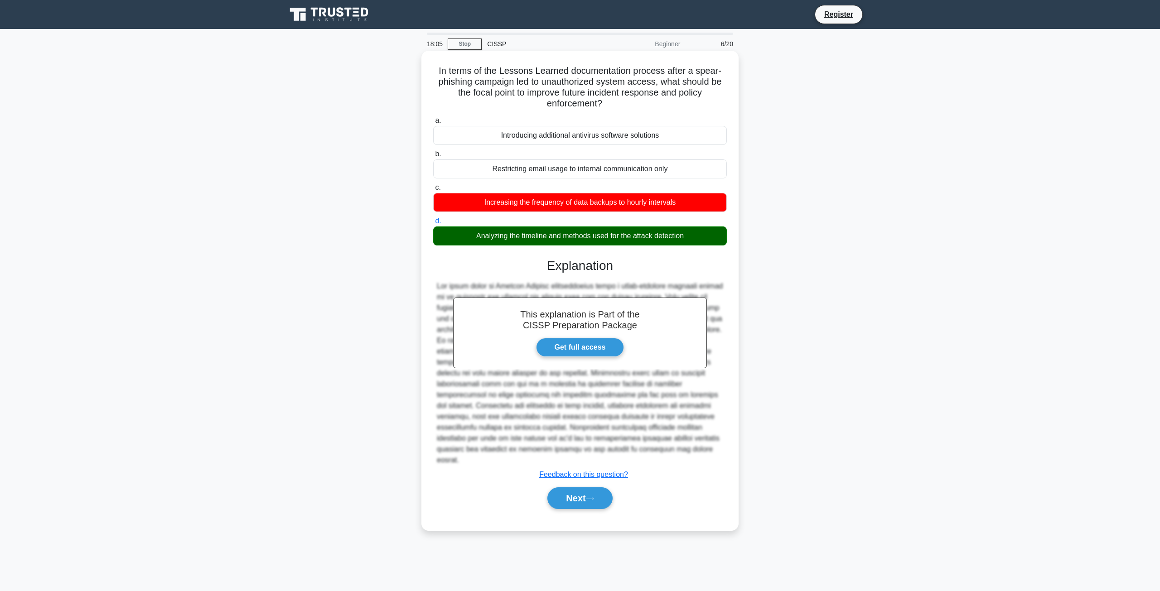
click at [581, 237] on div "Analyzing the timeline and methods used for the attack detection" at bounding box center [580, 235] width 294 height 19
click at [433, 224] on input "d. Analyzing the timeline and methods used for the attack detection" at bounding box center [433, 221] width 0 height 6
click at [581, 237] on div "Analyzing the timeline and methods used for the attack detection" at bounding box center [580, 235] width 294 height 19
click at [433, 224] on input "d. Analyzing the timeline and methods used for the attack detection" at bounding box center [433, 221] width 0 height 6
click at [583, 233] on div "Analyzing the timeline and methods used for the attack detection" at bounding box center [580, 235] width 294 height 19
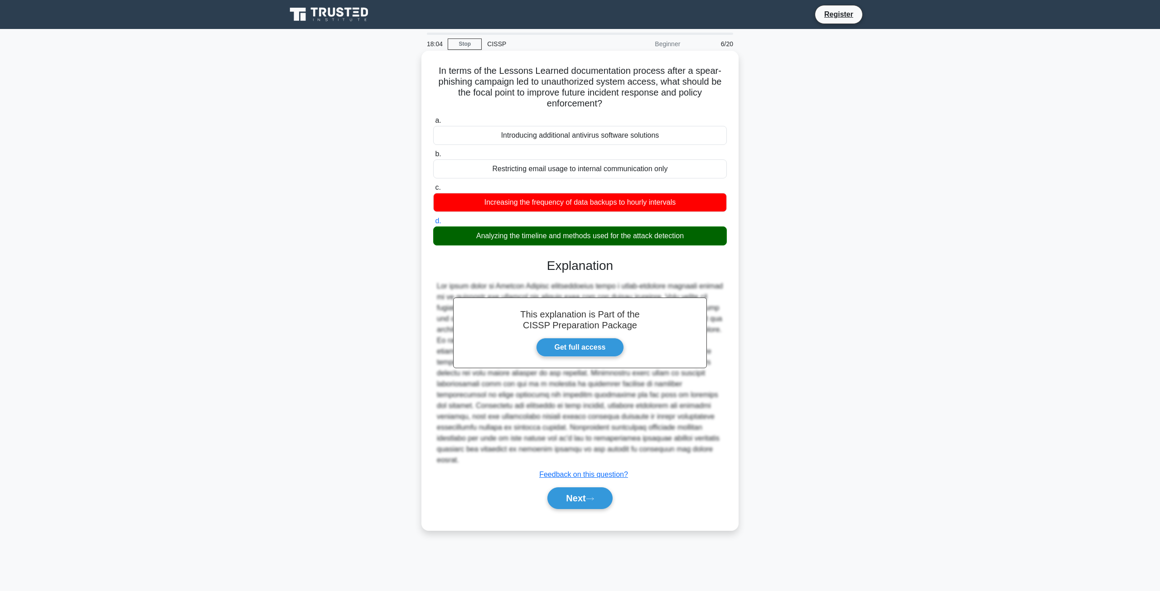
click at [433, 224] on input "d. Analyzing the timeline and methods used for the attack detection" at bounding box center [433, 221] width 0 height 6
click at [586, 230] on div "Analyzing the timeline and methods used for the attack detection" at bounding box center [580, 235] width 294 height 19
click at [433, 224] on input "d. Analyzing the timeline and methods used for the attack detection" at bounding box center [433, 221] width 0 height 6
click at [580, 496] on button "Next" at bounding box center [579, 498] width 65 height 22
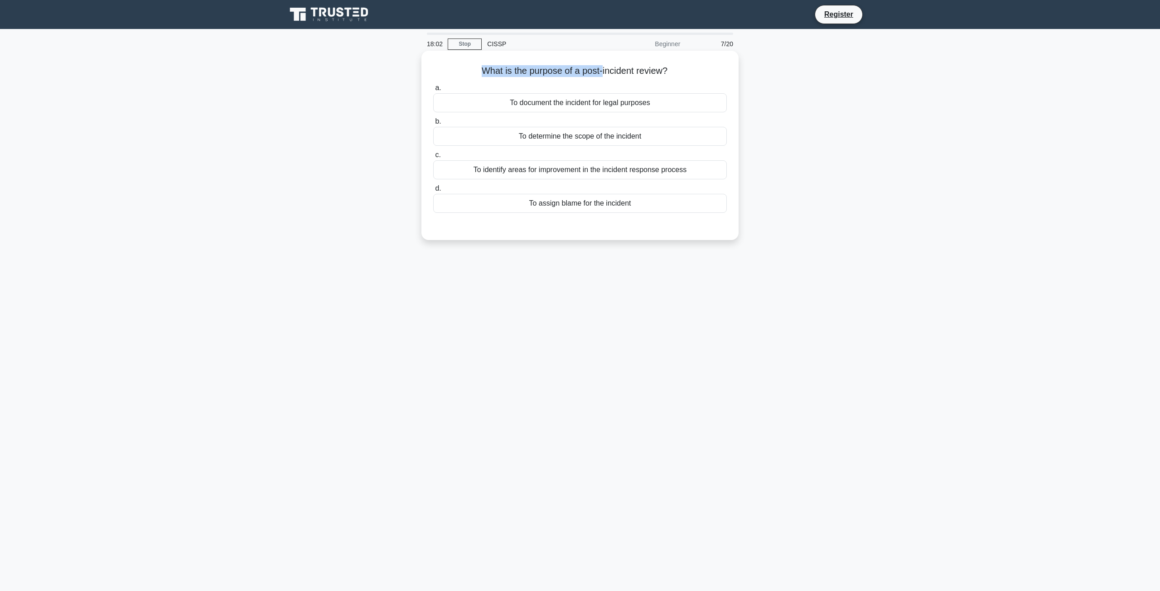
drag, startPoint x: 537, startPoint y: 63, endPoint x: 673, endPoint y: 67, distance: 136.4
click at [670, 67] on div "What is the purpose of a post-incident review? .spinner_0XTQ{transform-origin:c…" at bounding box center [580, 145] width 310 height 182
click at [673, 67] on icon ".spinner_0XTQ{transform-origin:center;animation:spinner_y6GP .75s linear infini…" at bounding box center [672, 71] width 11 height 11
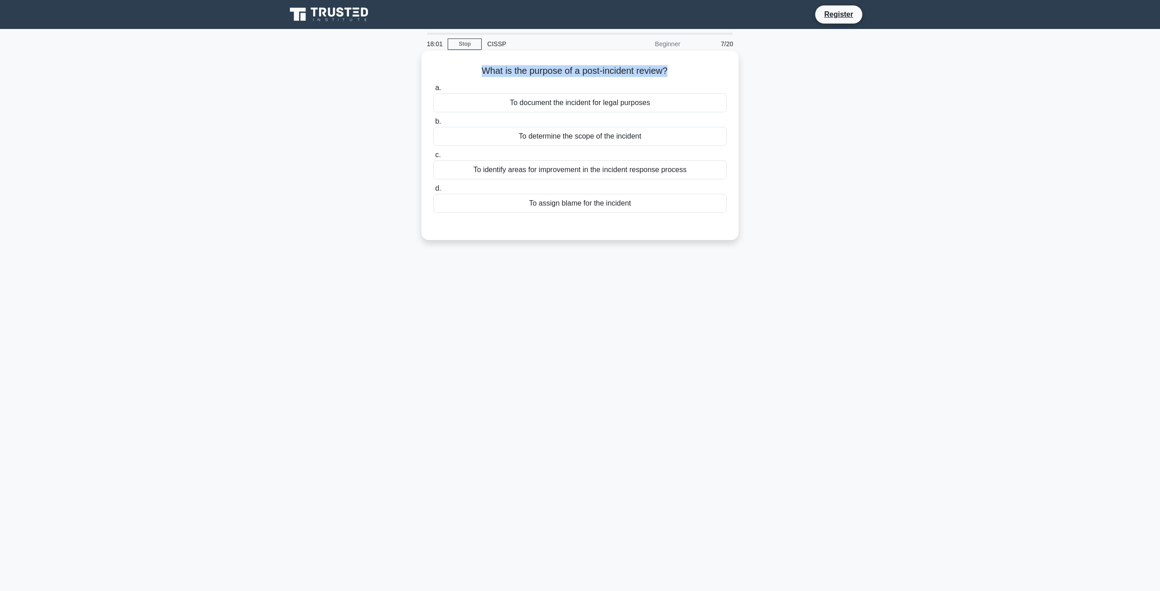
click at [665, 65] on h5 "What is the purpose of a post-incident review? .spinner_0XTQ{transform-origin:c…" at bounding box center [579, 71] width 295 height 12
click at [694, 170] on div "To identify areas for improvement in the incident response process" at bounding box center [580, 169] width 294 height 19
click at [433, 158] on input "c. To identify areas for improvement in the incident response process" at bounding box center [433, 155] width 0 height 6
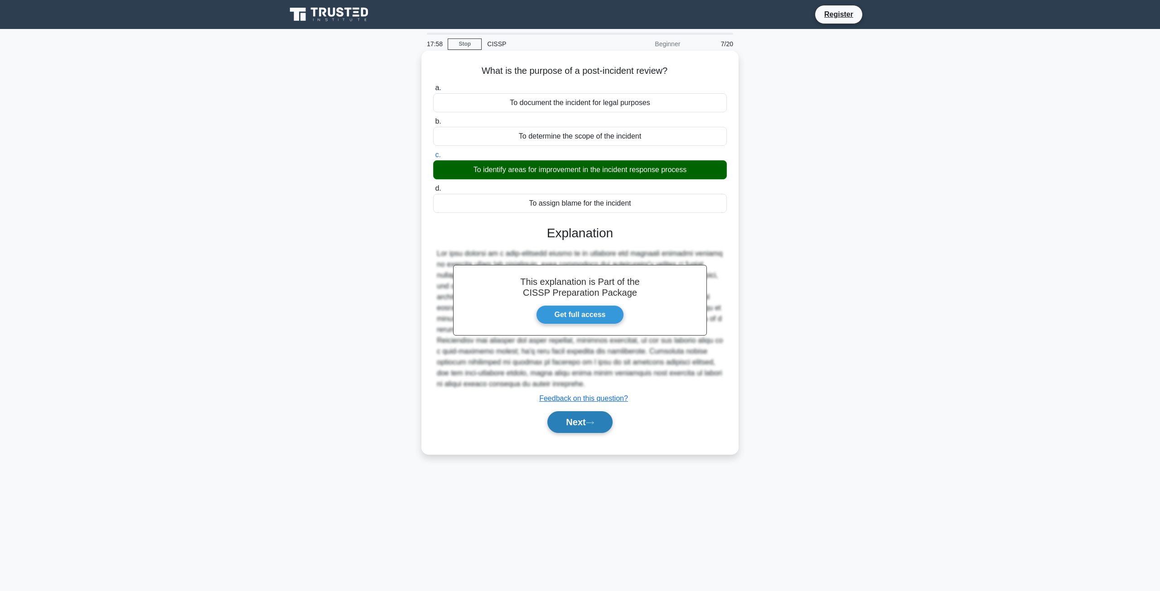
click at [588, 424] on button "Next" at bounding box center [579, 422] width 65 height 22
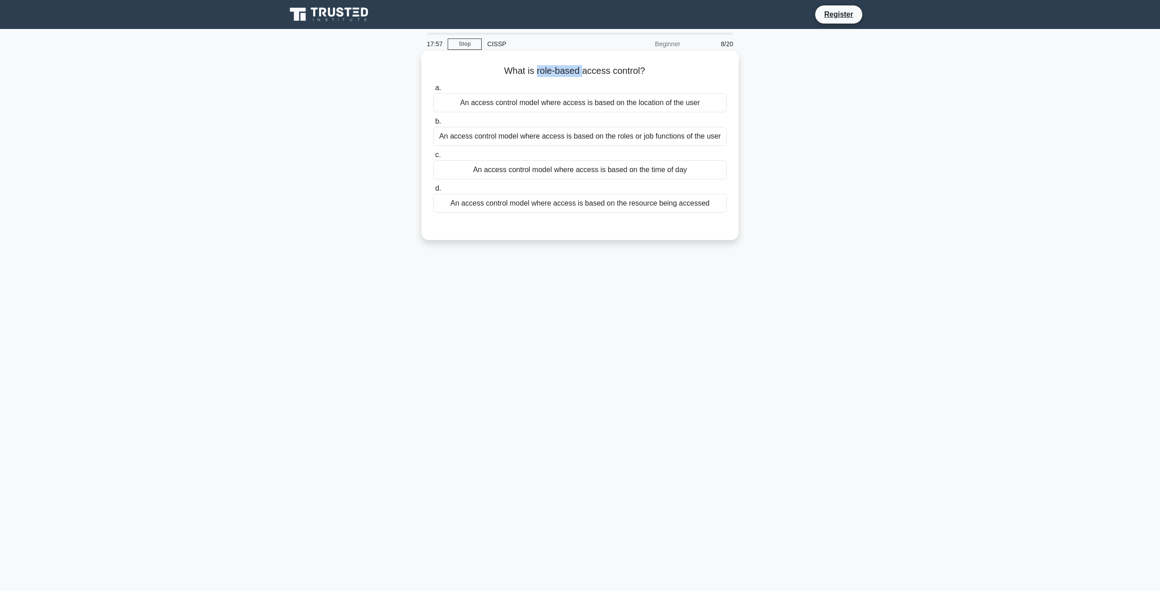
drag, startPoint x: 537, startPoint y: 66, endPoint x: 604, endPoint y: 63, distance: 67.1
click at [589, 64] on div "What is role-based access control? .spinner_0XTQ{transform-origin:center;animat…" at bounding box center [580, 145] width 310 height 182
click at [604, 63] on div "What is role-based access control? .spinner_0XTQ{transform-origin:center;animat…" at bounding box center [580, 145] width 310 height 182
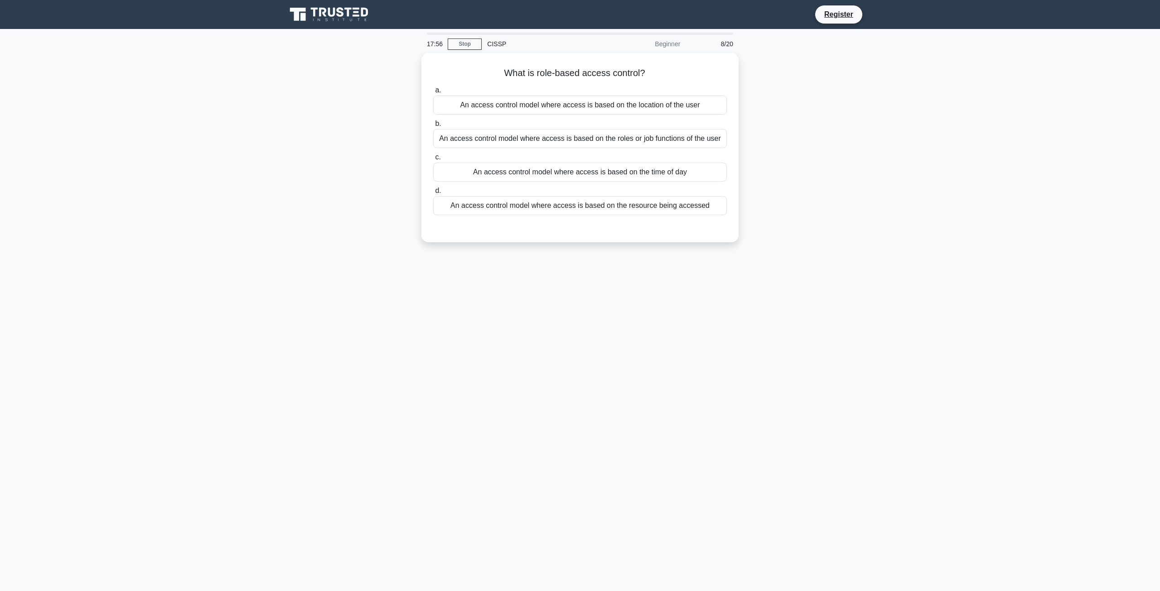
click at [604, 46] on div "CISSP" at bounding box center [543, 44] width 125 height 18
click at [639, 139] on div "An access control model where access is based on the roles or job functions of …" at bounding box center [580, 136] width 294 height 19
click at [433, 125] on input "b. An access control model where access is based on the roles or job functions …" at bounding box center [433, 122] width 0 height 6
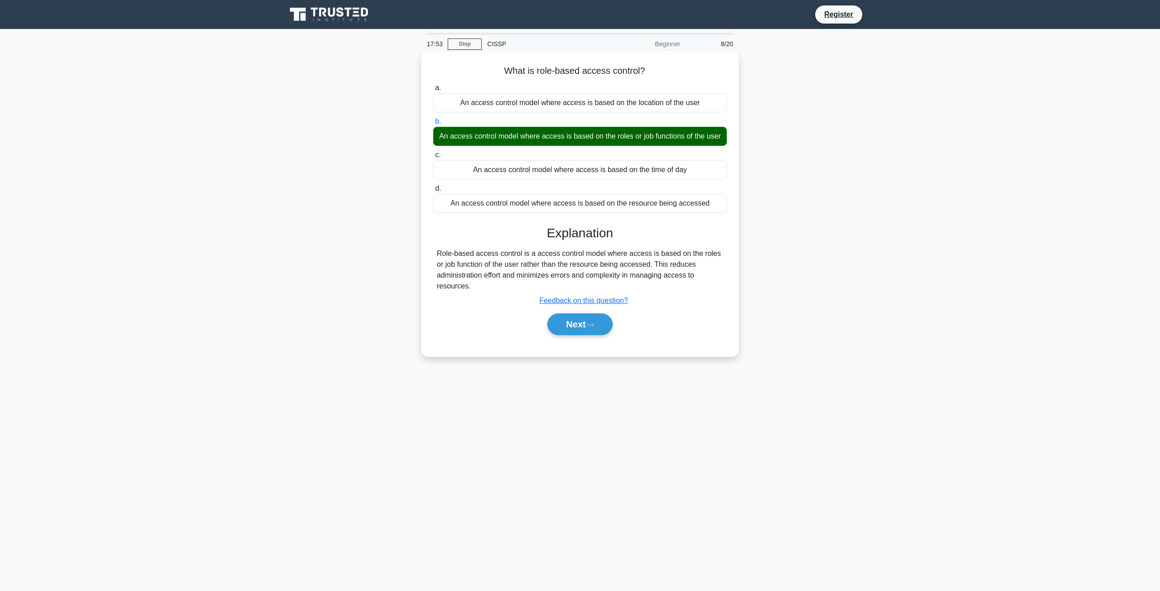
click at [583, 339] on div "Next" at bounding box center [580, 324] width 294 height 29
click at [587, 335] on button "Next" at bounding box center [579, 324] width 65 height 22
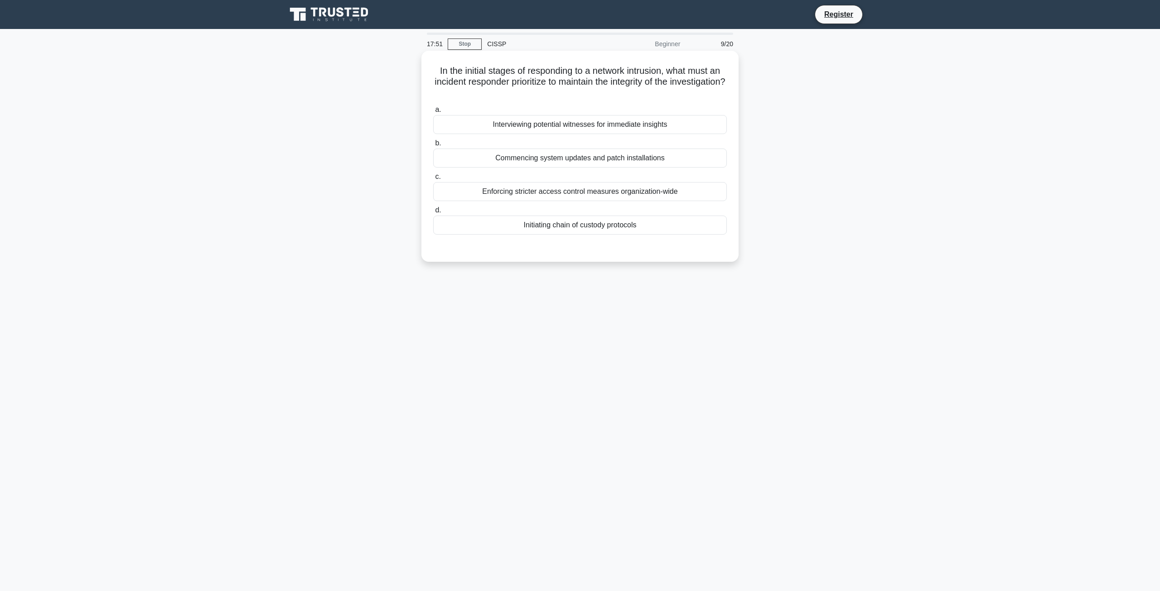
click at [517, 87] on h5 "In the initial stages of responding to a network intrusion, what must an incide…" at bounding box center [579, 82] width 295 height 34
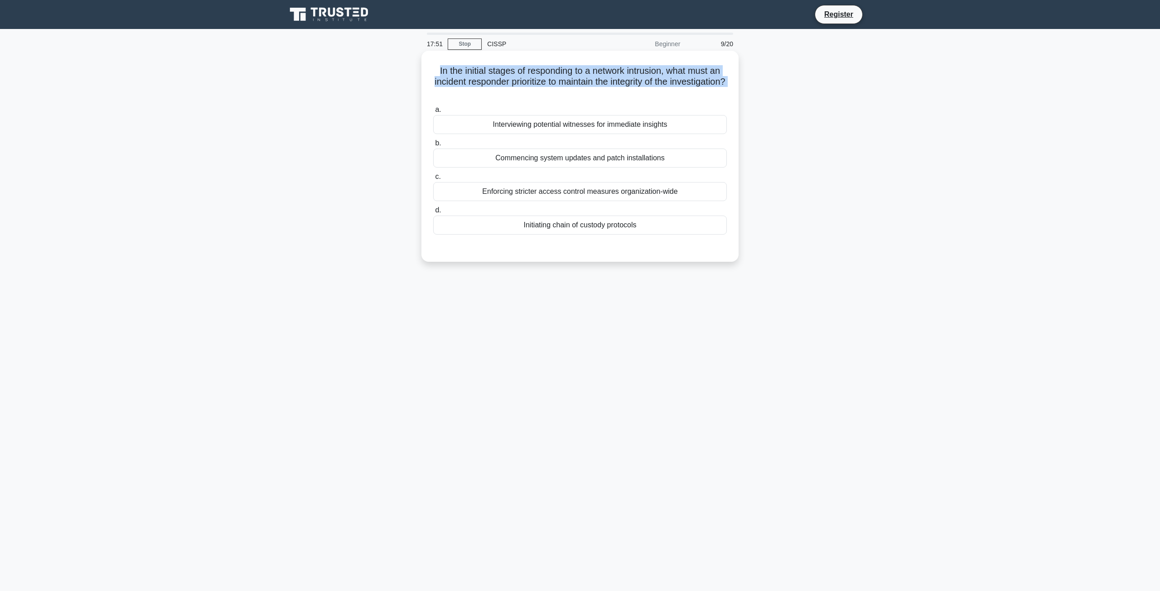
click at [517, 87] on h5 "In the initial stages of responding to a network intrusion, what must an incide…" at bounding box center [579, 82] width 295 height 34
click at [419, 81] on div "In the initial stages of responding to a network intrusion, what must an incide…" at bounding box center [580, 164] width 598 height 222
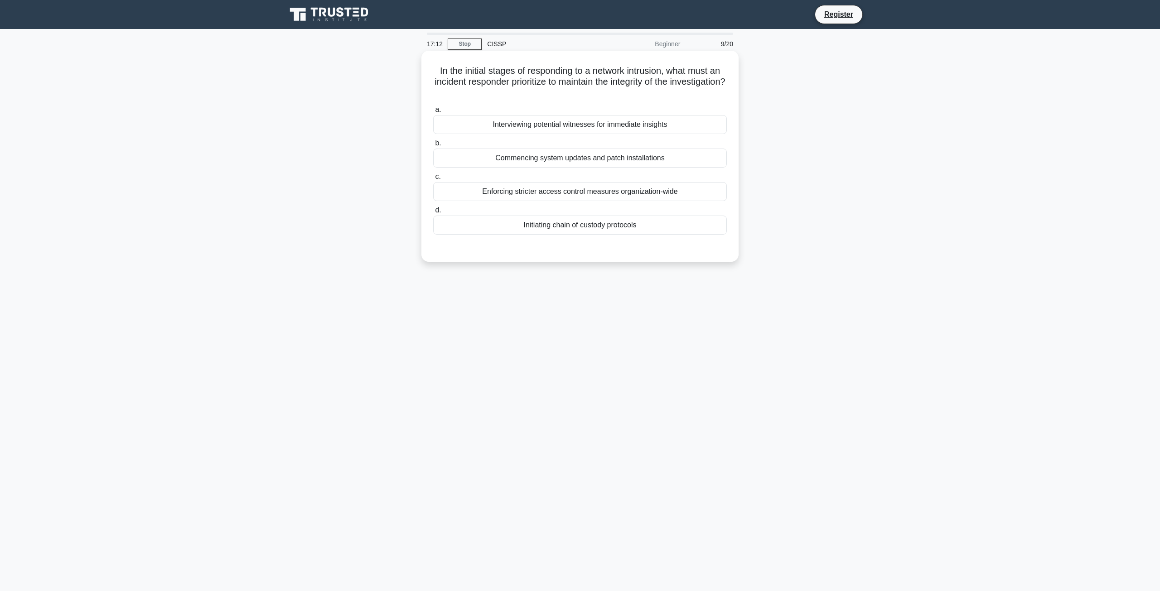
click at [593, 164] on div "Commencing system updates and patch installations" at bounding box center [580, 158] width 294 height 19
click at [433, 146] on input "b. Commencing system updates and patch installations" at bounding box center [433, 143] width 0 height 6
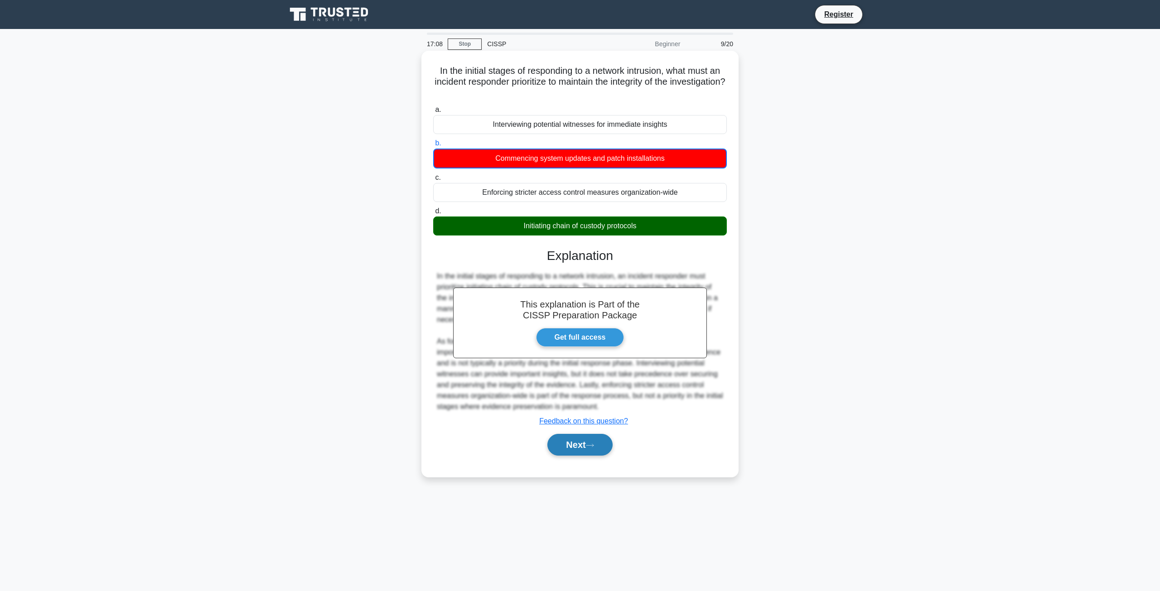
click at [593, 447] on icon at bounding box center [589, 445] width 7 height 3
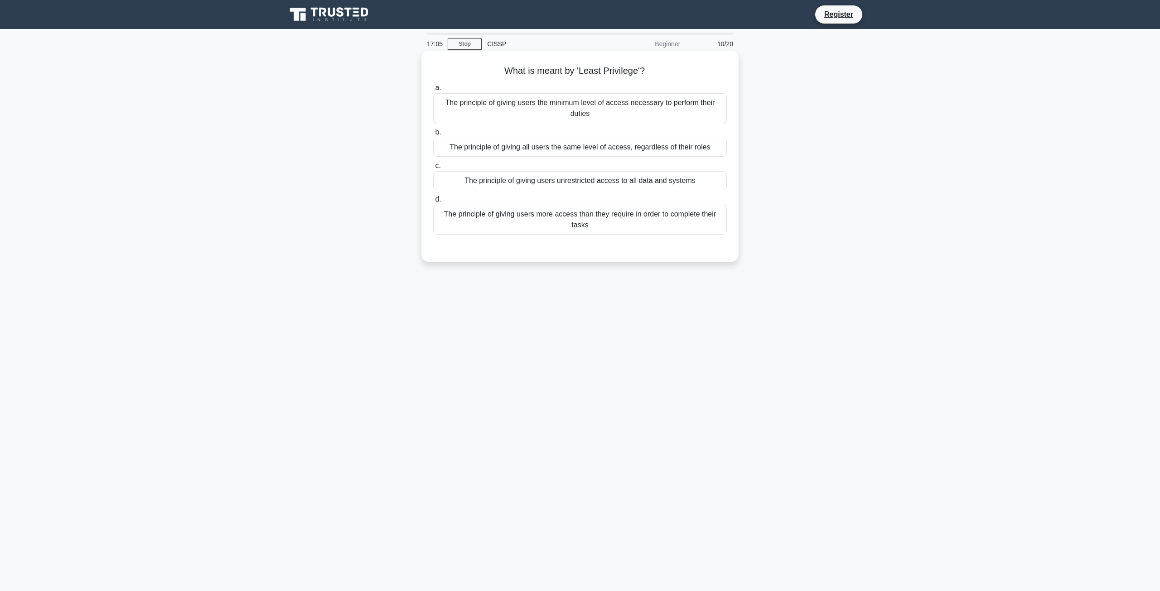
click at [590, 119] on div "The principle of giving users the minimum level of access necessary to perform …" at bounding box center [580, 108] width 294 height 30
click at [433, 91] on input "a. The principle of giving users the minimum level of access necessary to perfo…" at bounding box center [433, 88] width 0 height 6
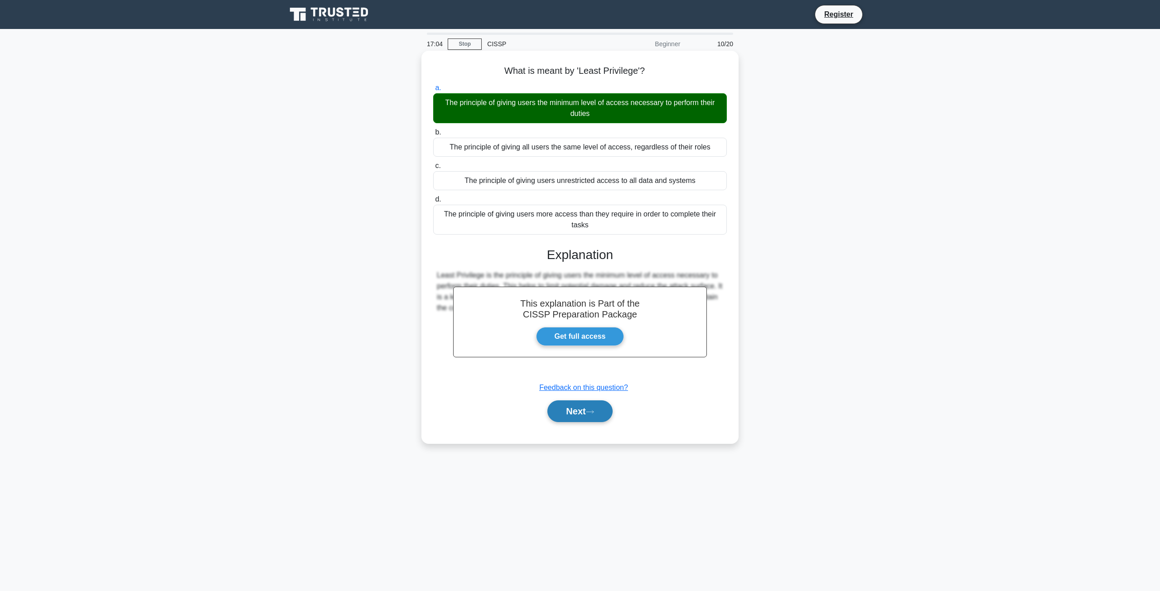
click at [570, 414] on button "Next" at bounding box center [579, 411] width 65 height 22
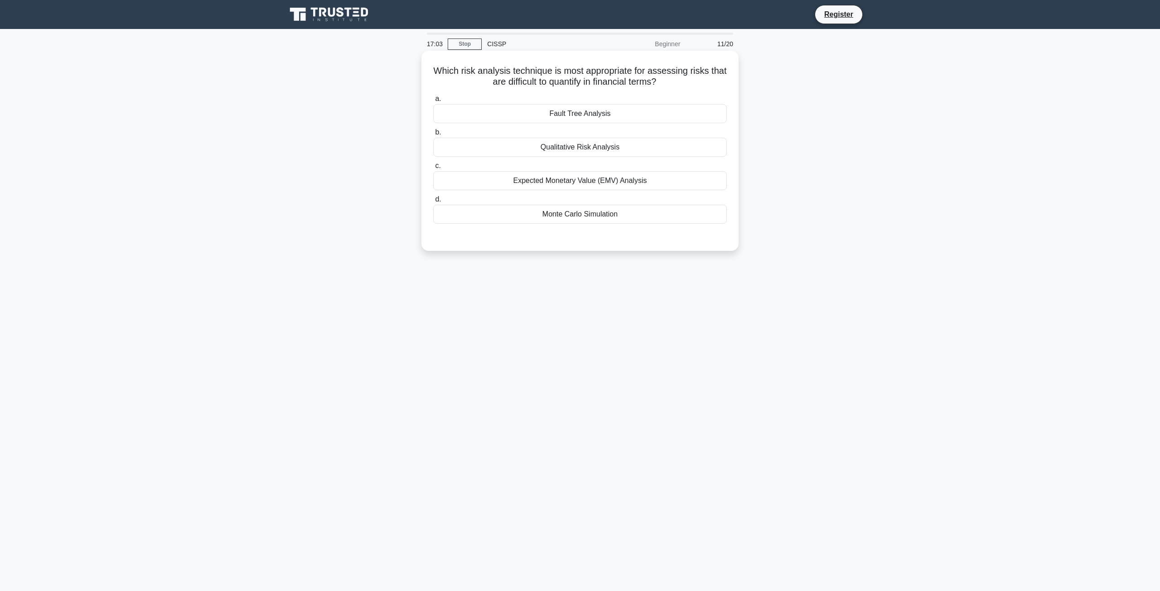
click at [494, 73] on h5 "Which risk analysis technique is most appropriate for assessing risks that are …" at bounding box center [579, 76] width 295 height 23
click at [523, 63] on div "Which risk analysis technique is most appropriate for assessing risks that are …" at bounding box center [580, 150] width 310 height 193
click at [541, 60] on div "Which risk analysis technique is most appropriate for assessing risks that are …" at bounding box center [580, 150] width 310 height 193
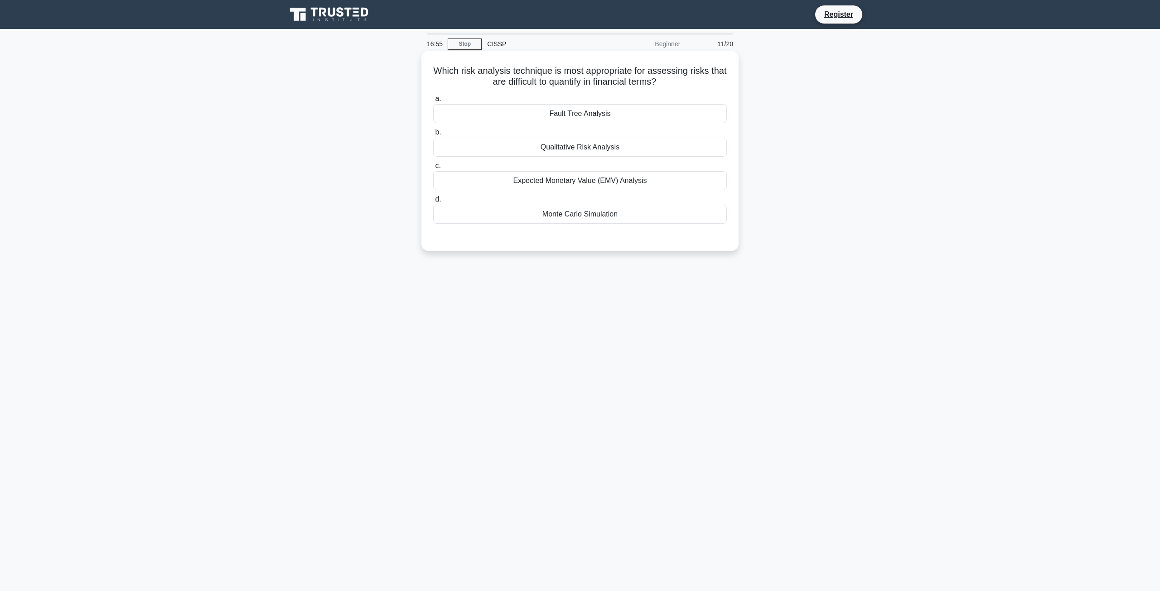
click at [631, 176] on div "Expected Monetary Value (EMV) Analysis" at bounding box center [580, 180] width 294 height 19
click at [433, 169] on input "c. Expected Monetary Value (EMV) Analysis" at bounding box center [433, 166] width 0 height 6
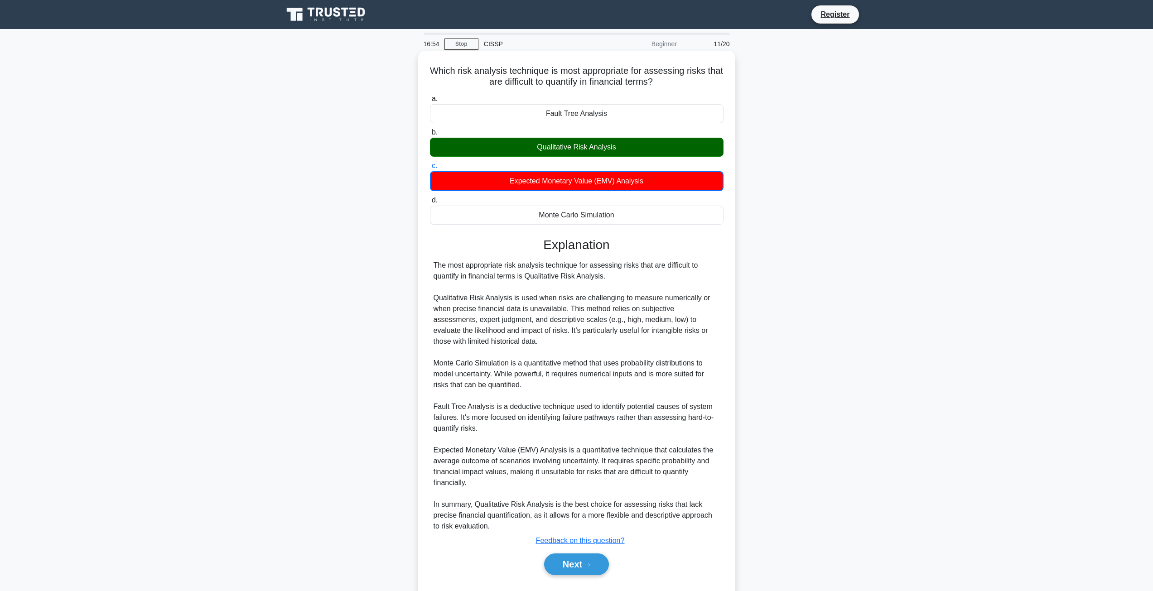
click at [582, 553] on div "Next" at bounding box center [577, 564] width 294 height 29
click at [582, 561] on button "Next" at bounding box center [576, 565] width 65 height 22
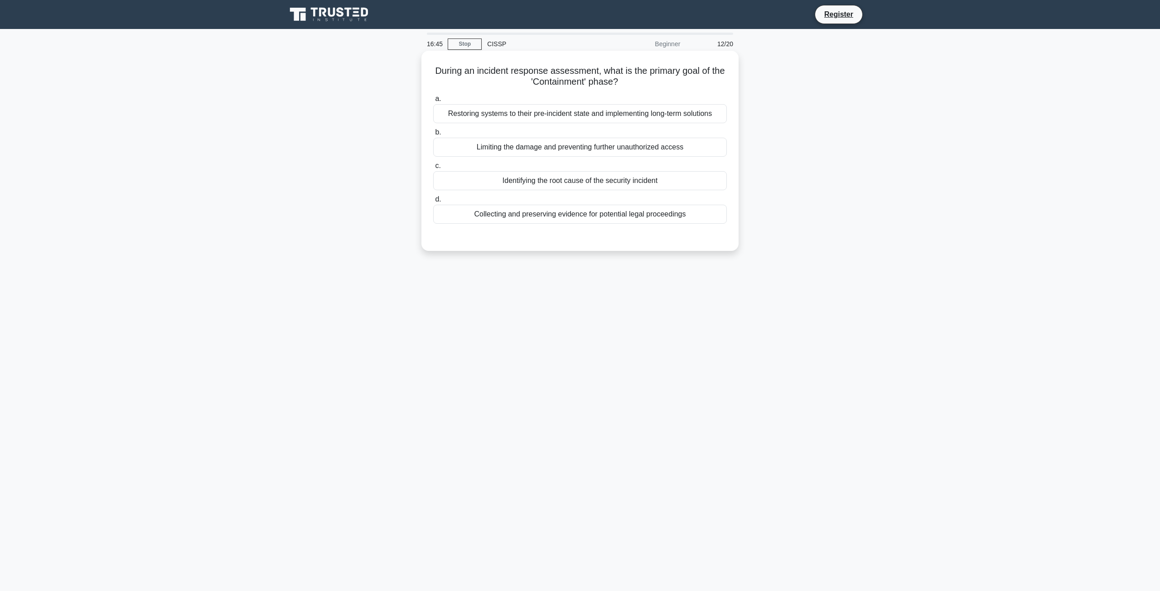
click at [684, 144] on div "Limiting the damage and preventing further unauthorized access" at bounding box center [580, 147] width 294 height 19
click at [433, 135] on input "b. Limiting the damage and preventing further unauthorized access" at bounding box center [433, 133] width 0 height 6
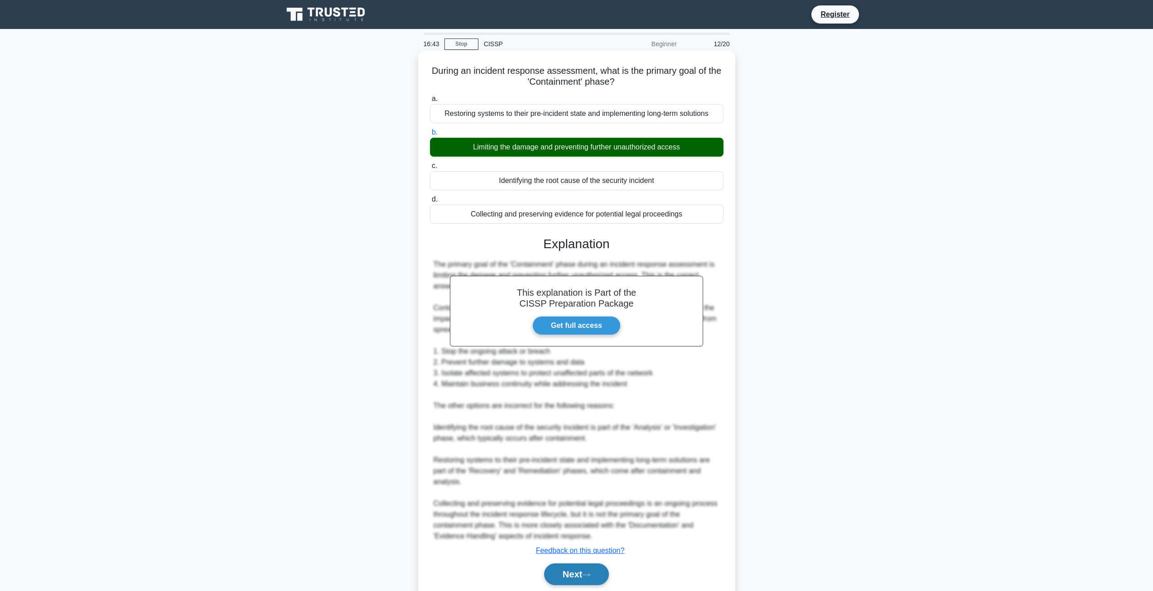
click at [576, 577] on button "Next" at bounding box center [576, 574] width 65 height 22
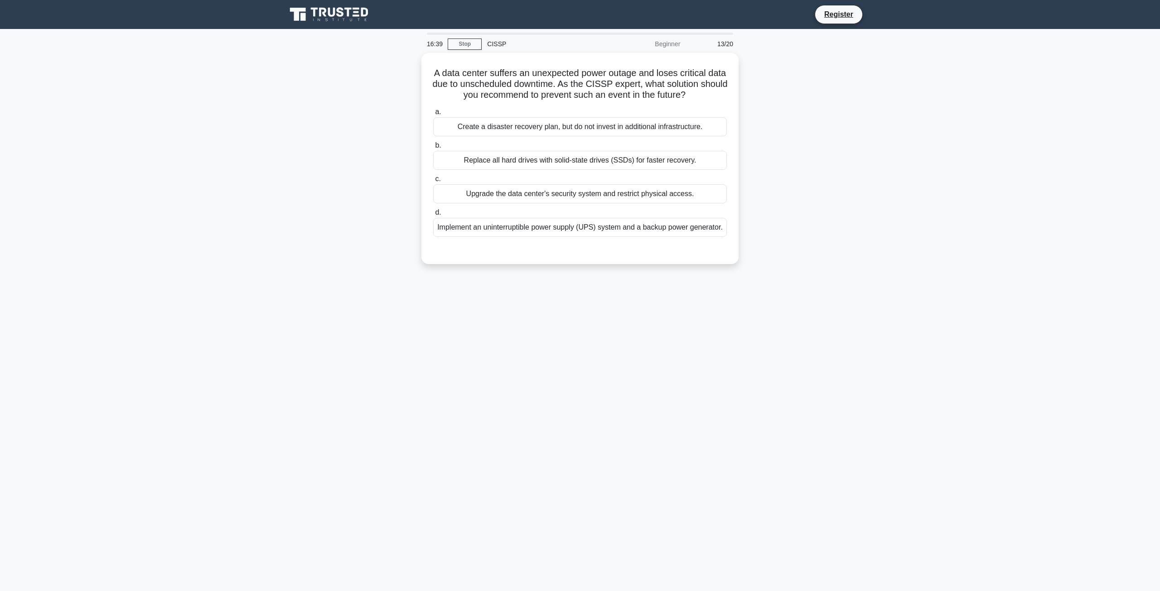
click at [665, 43] on div "Beginner" at bounding box center [645, 44] width 79 height 18
click at [772, 58] on div "A data center suffers an unexpected power outage and loses critical data due to…" at bounding box center [580, 164] width 598 height 222
click at [609, 218] on div "Implement an uninterruptible power supply (UPS) system and a backup power gener…" at bounding box center [580, 225] width 294 height 19
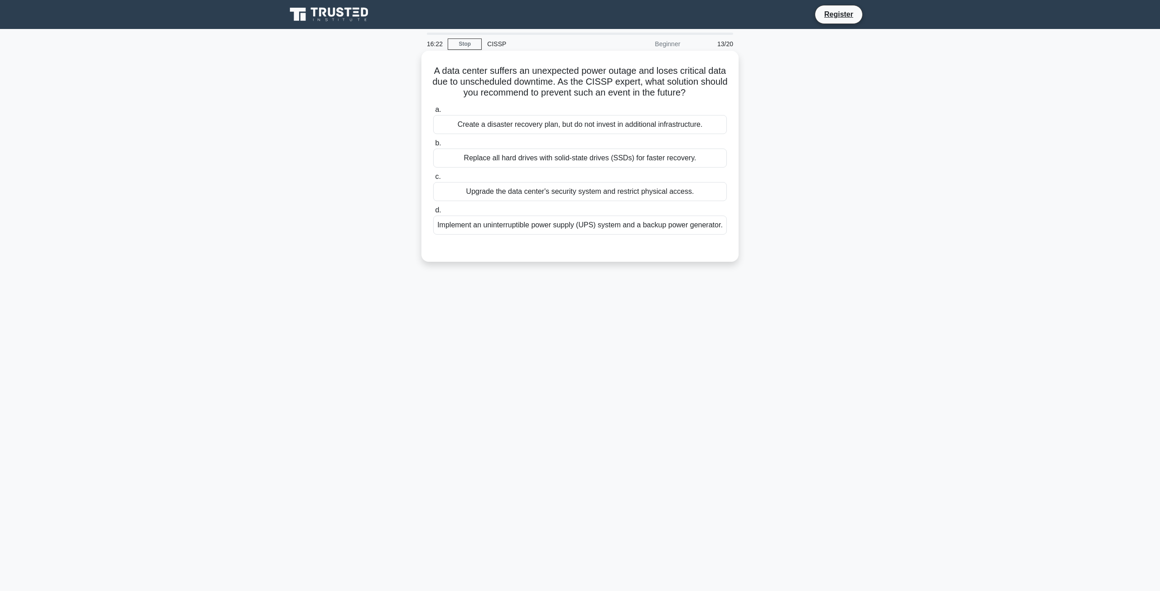
click at [433, 213] on input "d. Implement an uninterruptible power supply (UPS) system and a backup power ge…" at bounding box center [433, 210] width 0 height 6
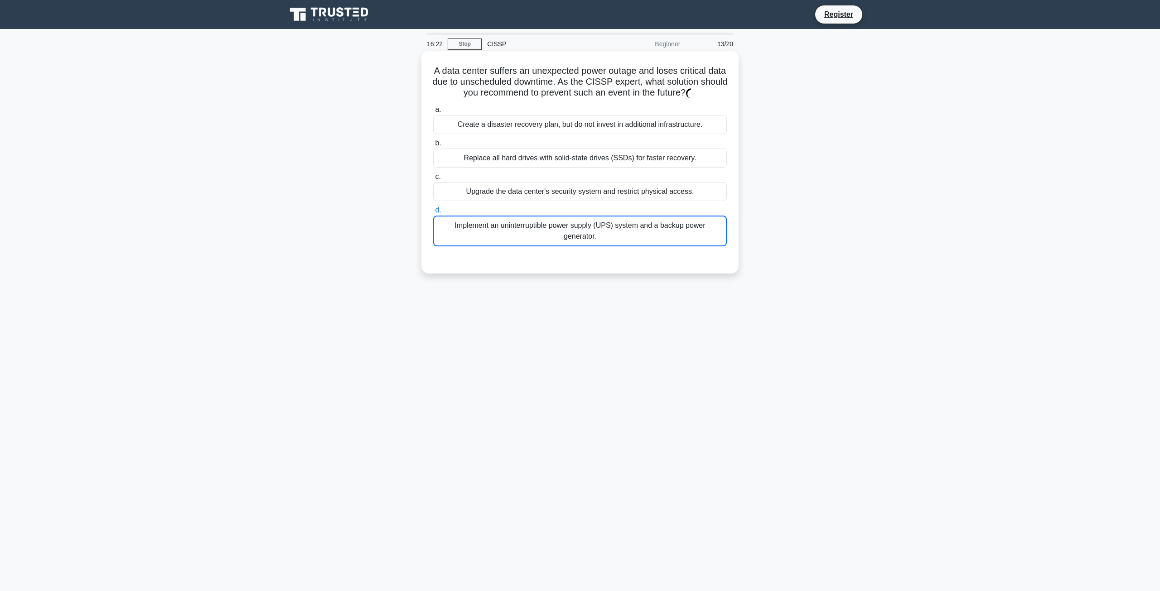
click at [600, 224] on div "Implement an uninterruptible power supply (UPS) system and a backup power gener…" at bounding box center [580, 231] width 294 height 31
click at [433, 213] on input "d. Implement an uninterruptible power supply (UPS) system and a backup power ge…" at bounding box center [433, 210] width 0 height 6
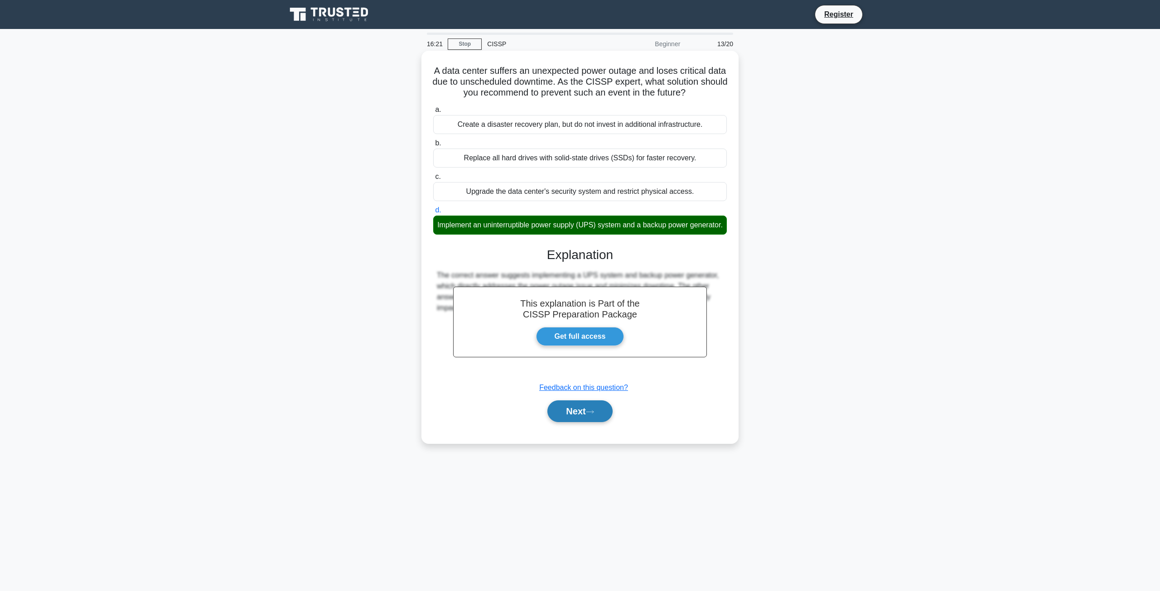
click at [567, 422] on button "Next" at bounding box center [579, 411] width 65 height 22
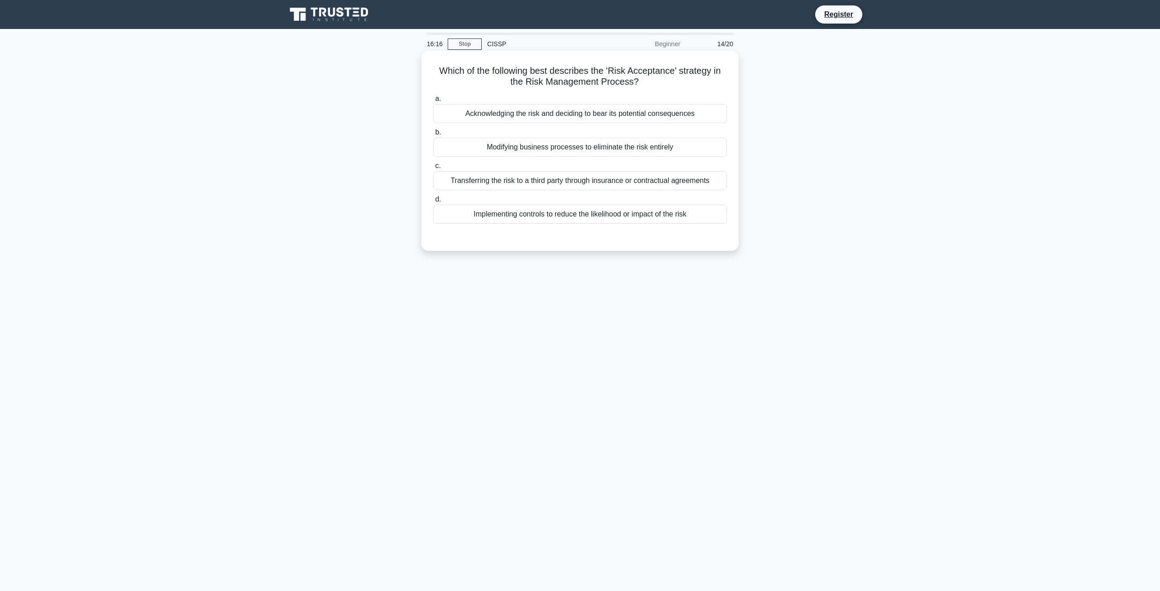
click at [684, 109] on div "Acknowledging the risk and deciding to bear its potential consequences" at bounding box center [580, 113] width 294 height 19
click at [433, 102] on input "a. Acknowledging the risk and deciding to bear its potential consequences" at bounding box center [433, 99] width 0 height 6
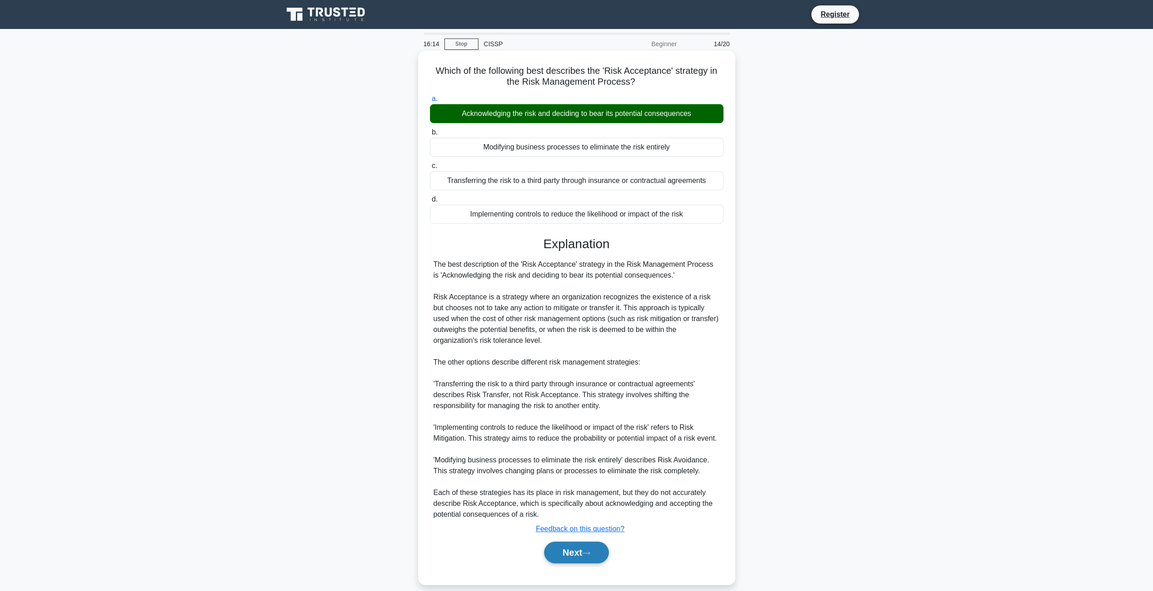
click at [570, 561] on button "Next" at bounding box center [576, 553] width 65 height 22
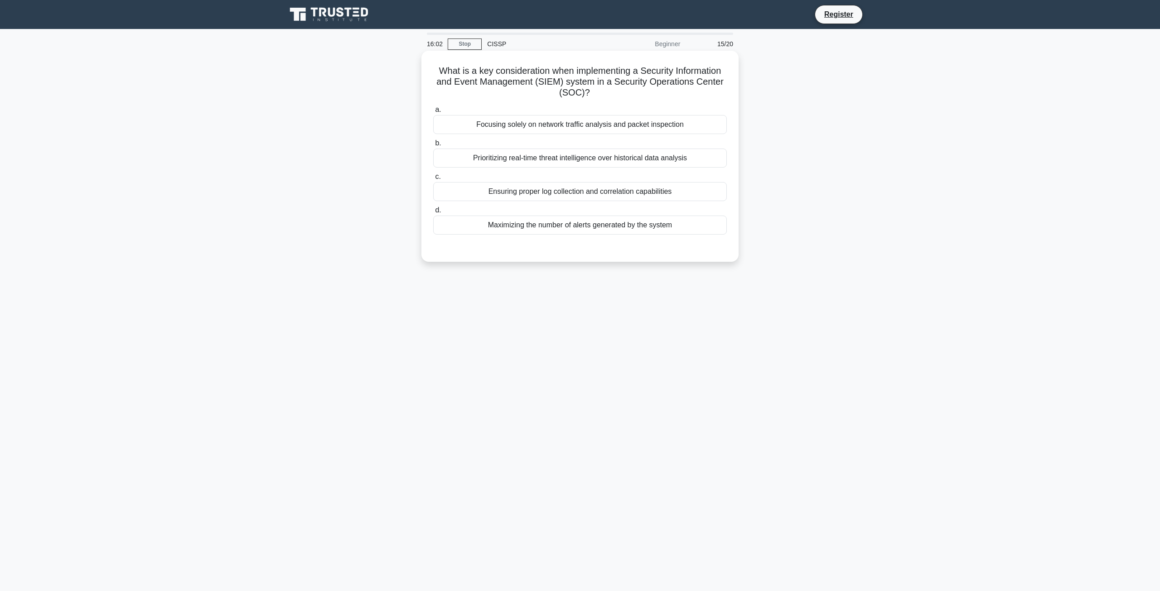
click at [667, 195] on div "Ensuring proper log collection and correlation capabilities" at bounding box center [580, 191] width 294 height 19
click at [433, 180] on input "c. Ensuring proper log collection and correlation capabilities" at bounding box center [433, 177] width 0 height 6
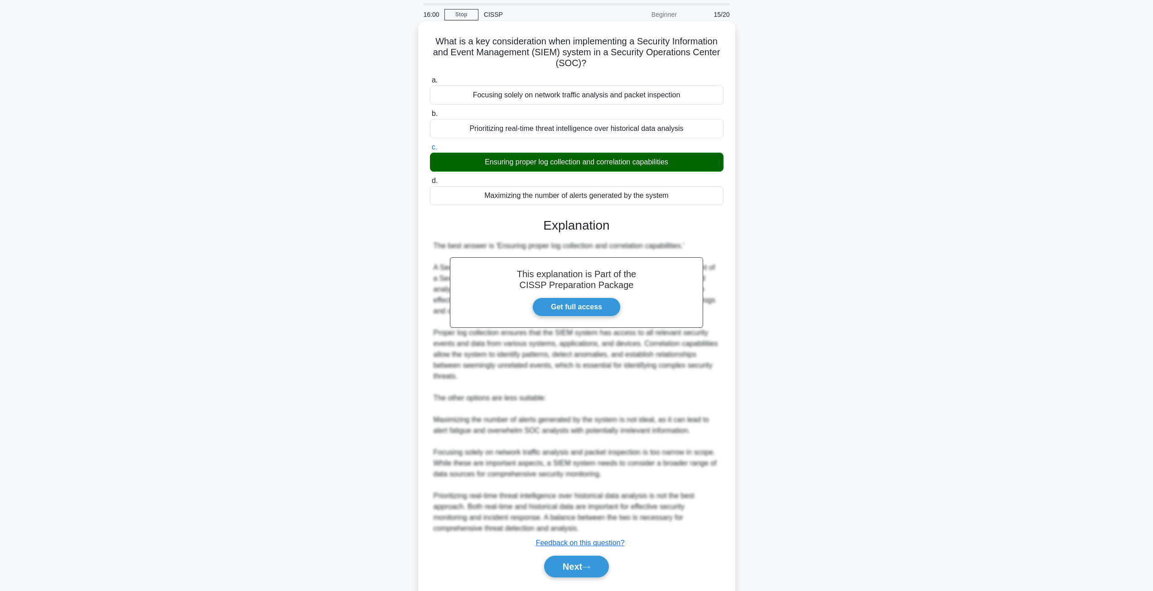
scroll to position [45, 0]
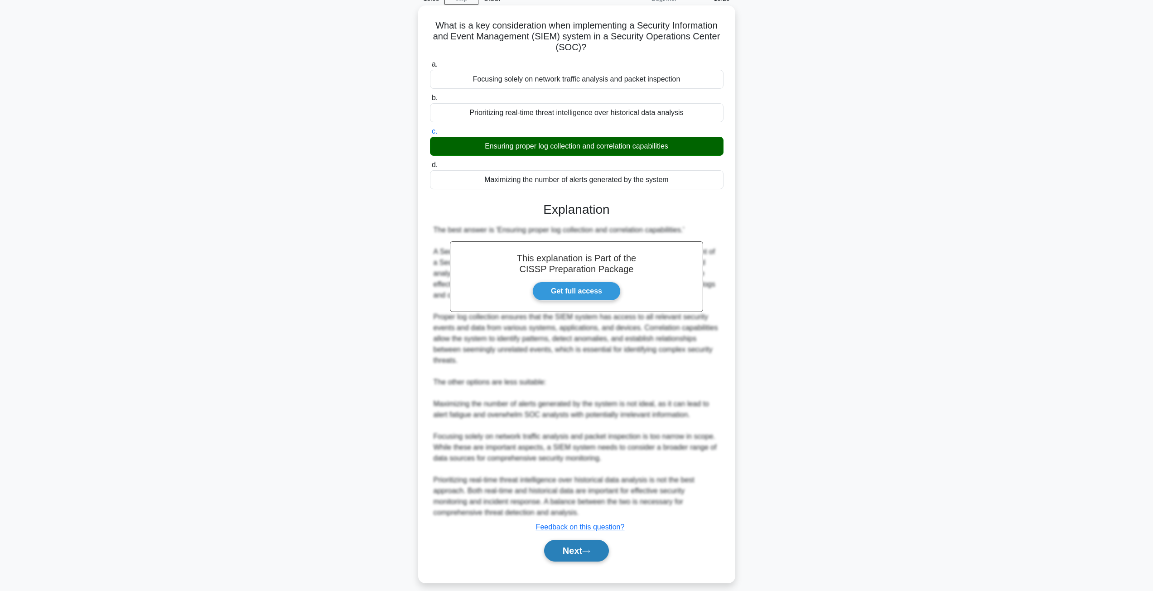
click at [574, 551] on button "Next" at bounding box center [576, 551] width 65 height 22
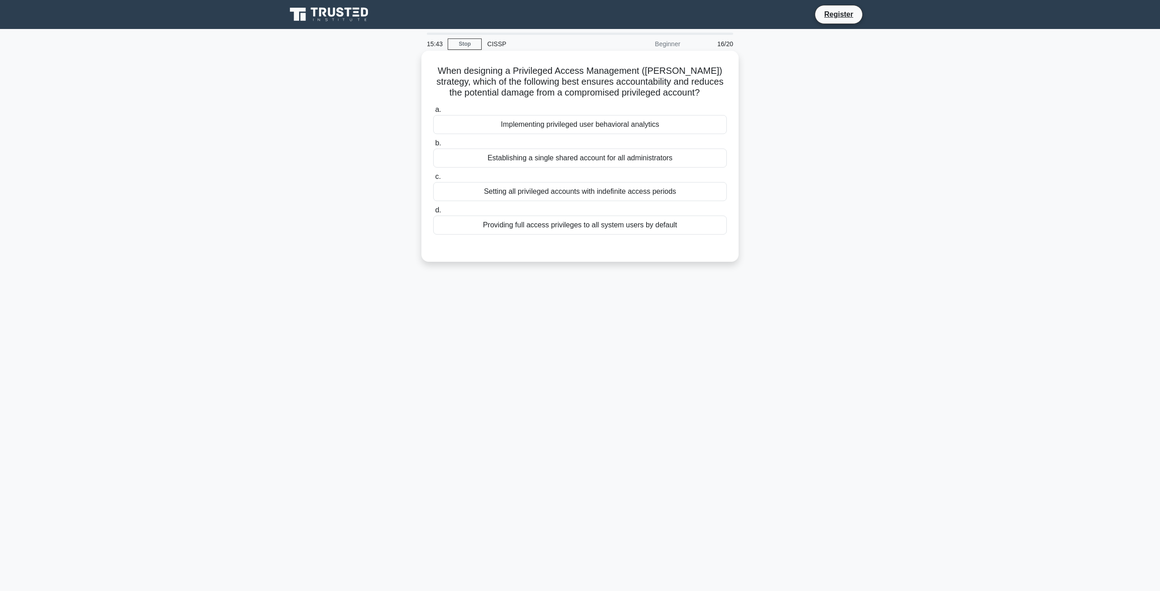
click at [640, 133] on div "Implementing privileged user behavioral analytics" at bounding box center [580, 124] width 294 height 19
click at [433, 113] on input "a. Implementing privileged user behavioral analytics" at bounding box center [433, 110] width 0 height 6
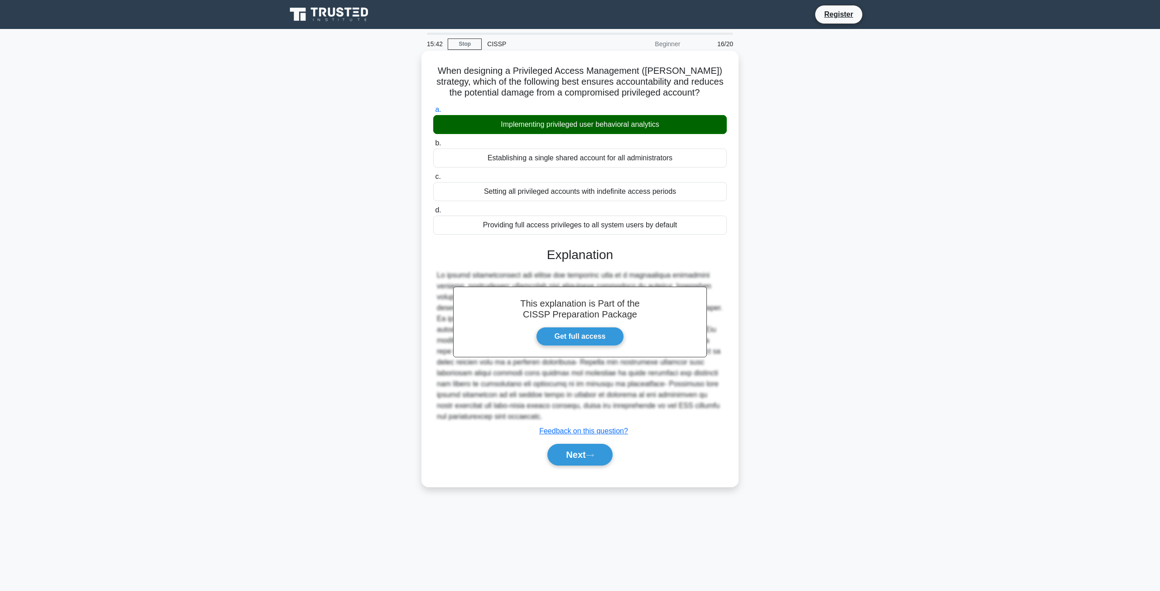
click at [579, 457] on div "Next" at bounding box center [580, 454] width 294 height 29
click at [582, 449] on button "Next" at bounding box center [579, 455] width 65 height 22
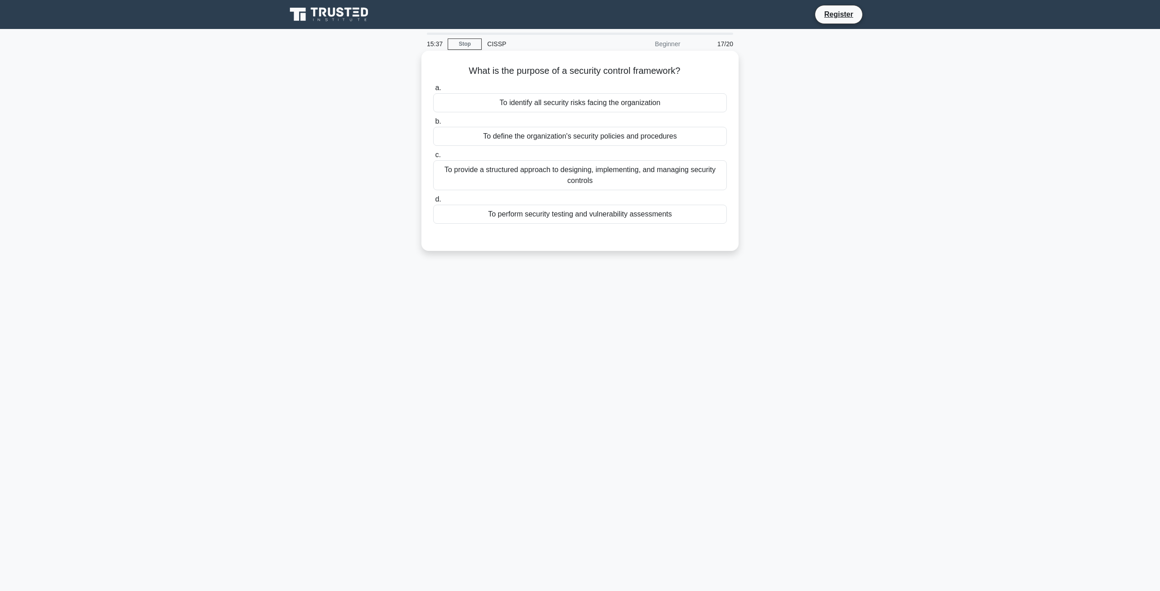
click at [579, 180] on div "To provide a structured approach to designing, implementing, and managing secur…" at bounding box center [580, 175] width 294 height 30
click at [433, 158] on input "c. To provide a structured approach to designing, implementing, and managing se…" at bounding box center [433, 155] width 0 height 6
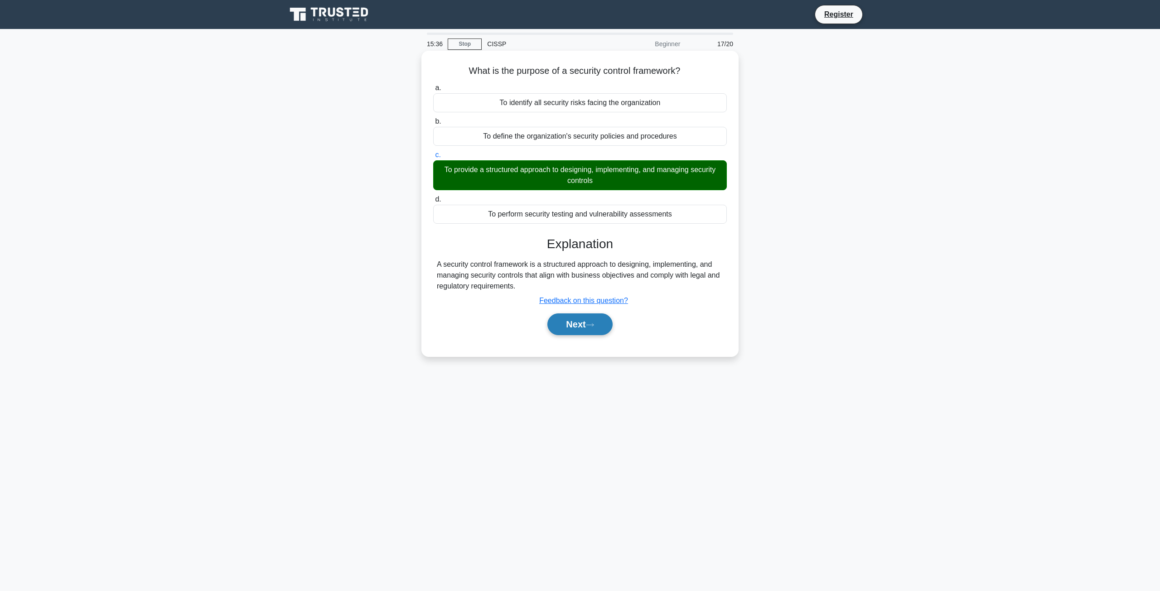
click at [576, 333] on button "Next" at bounding box center [579, 324] width 65 height 22
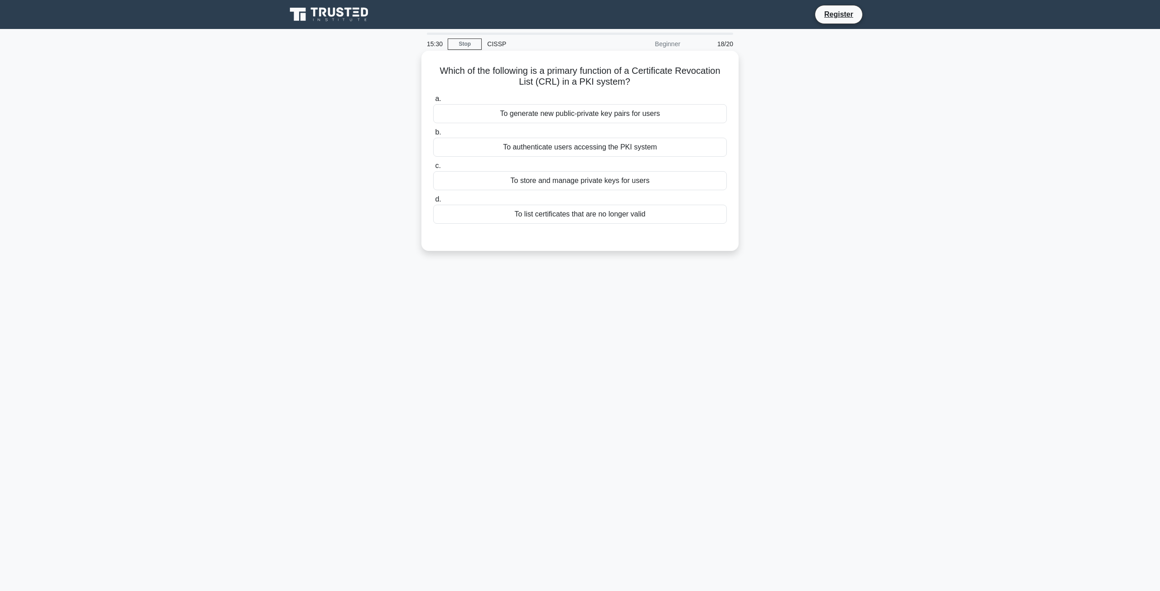
click at [629, 220] on div "To list certificates that are no longer valid" at bounding box center [580, 214] width 294 height 19
click at [433, 202] on input "d. To list certificates that are no longer valid" at bounding box center [433, 200] width 0 height 6
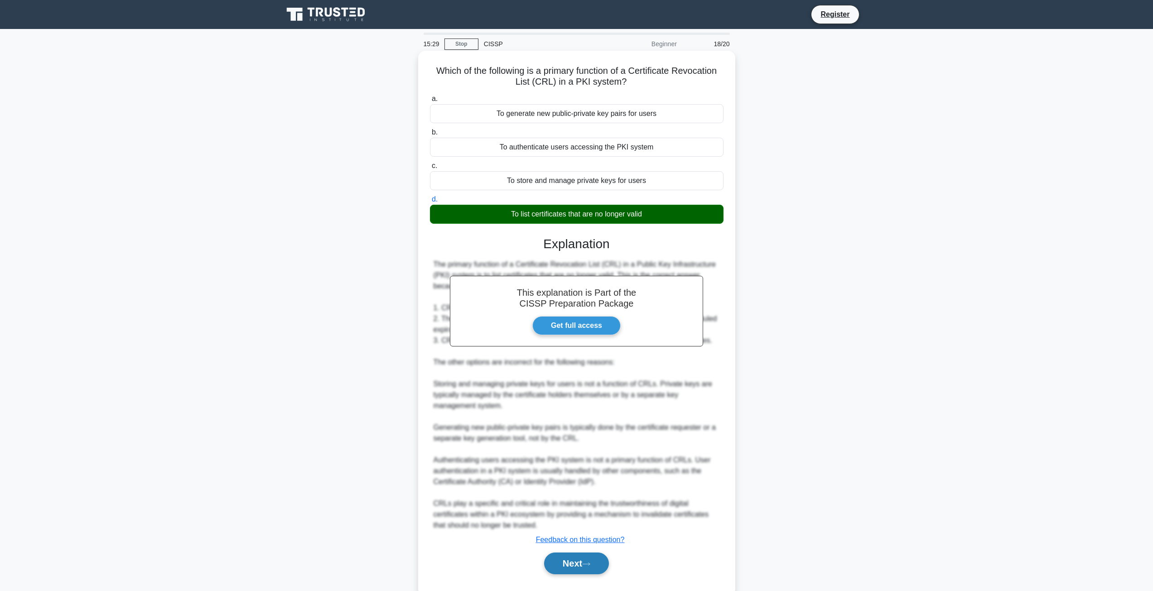
click at [563, 556] on div "Next" at bounding box center [577, 563] width 294 height 29
click at [563, 560] on button "Next" at bounding box center [576, 564] width 65 height 22
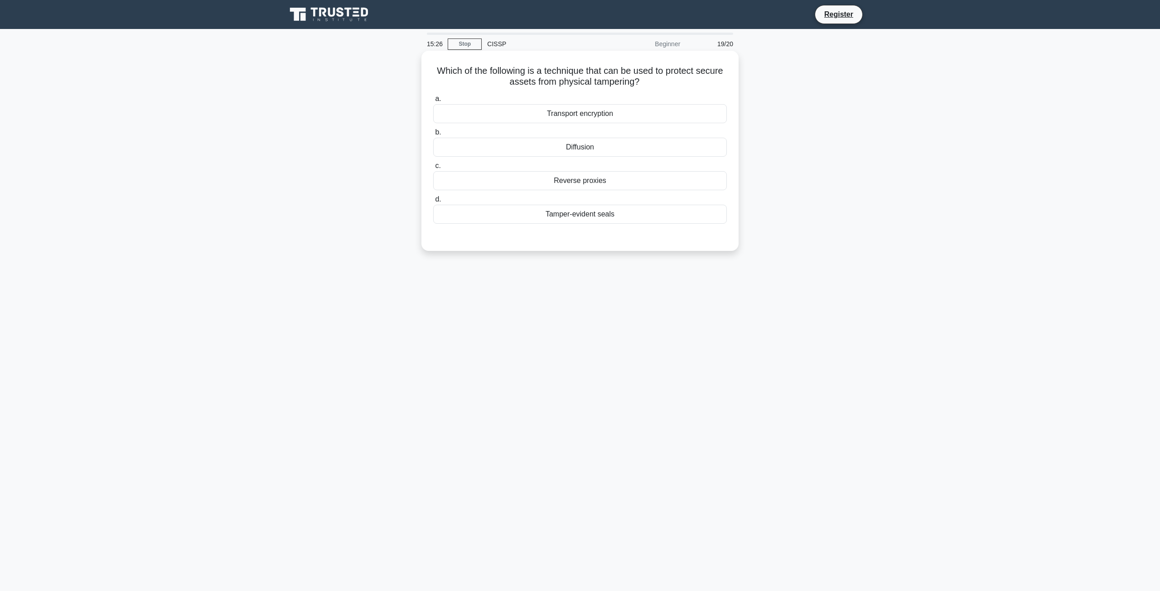
click at [525, 77] on h5 "Which of the following is a technique that can be used to protect secure assets…" at bounding box center [579, 76] width 295 height 23
click at [662, 76] on h5 "Which of the following is a technique that can be used to protect secure assets…" at bounding box center [579, 76] width 295 height 23
click at [642, 210] on div "Tamper-evident seals" at bounding box center [580, 214] width 294 height 19
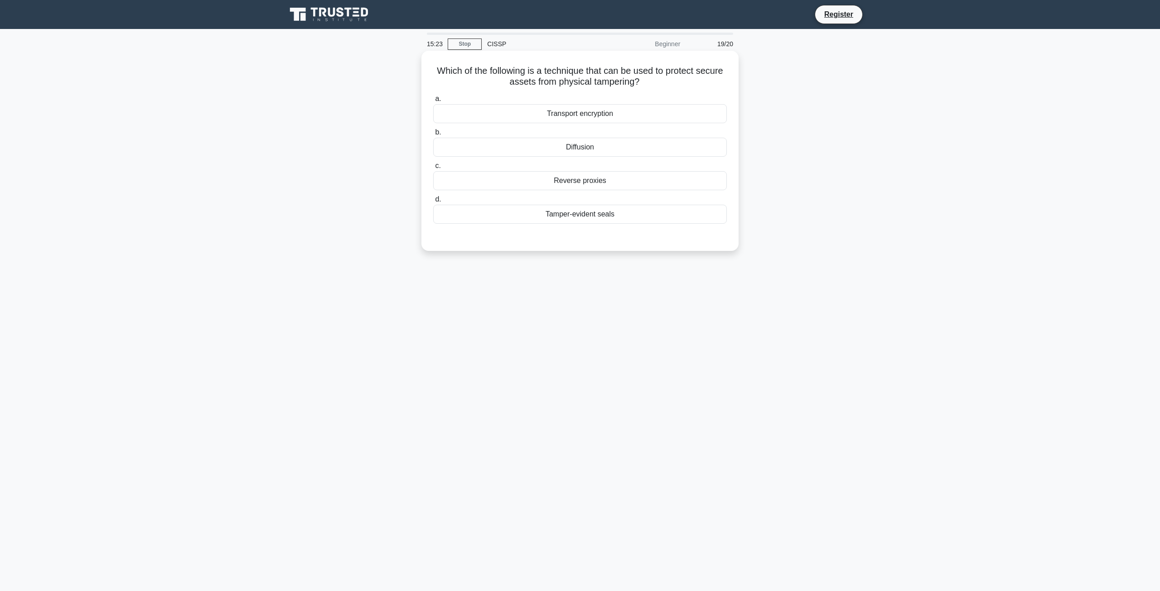
click at [433, 202] on input "d. Tamper-evident seals" at bounding box center [433, 200] width 0 height 6
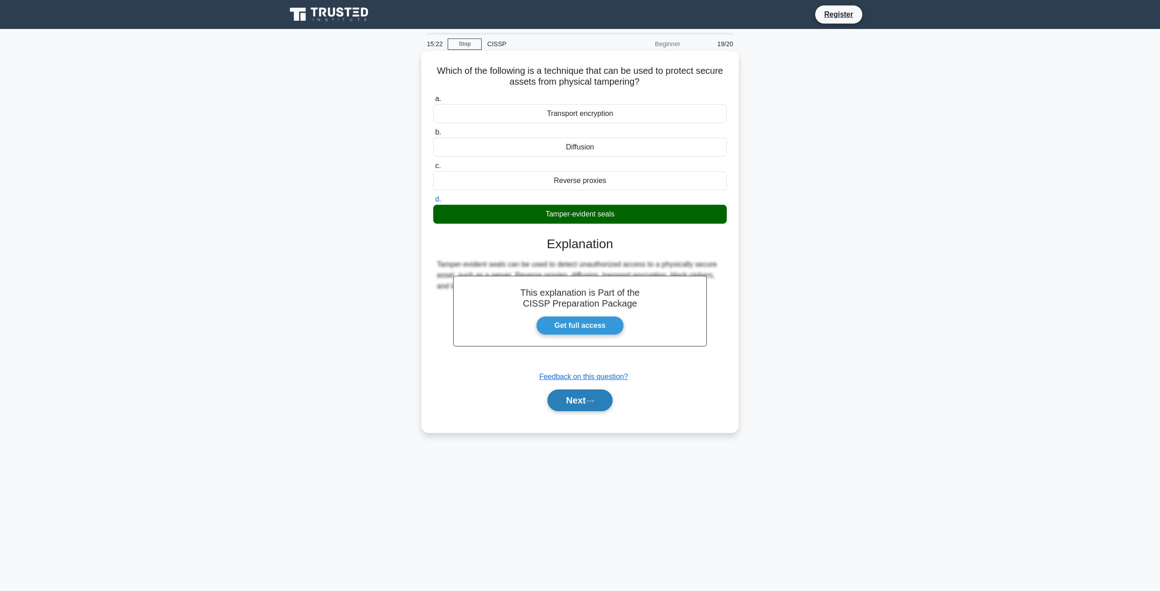
click at [579, 396] on button "Next" at bounding box center [579, 401] width 65 height 22
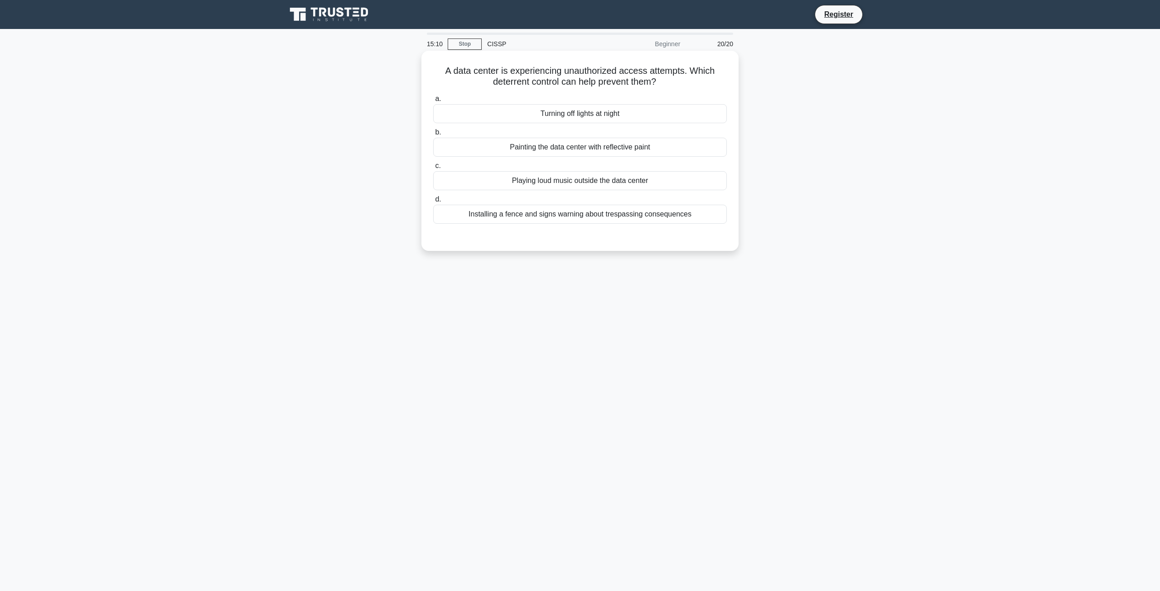
click at [600, 222] on div "Installing a fence and signs warning about trespassing consequences" at bounding box center [580, 214] width 294 height 19
click at [433, 202] on input "d. Installing a fence and signs warning about trespassing consequences" at bounding box center [433, 200] width 0 height 6
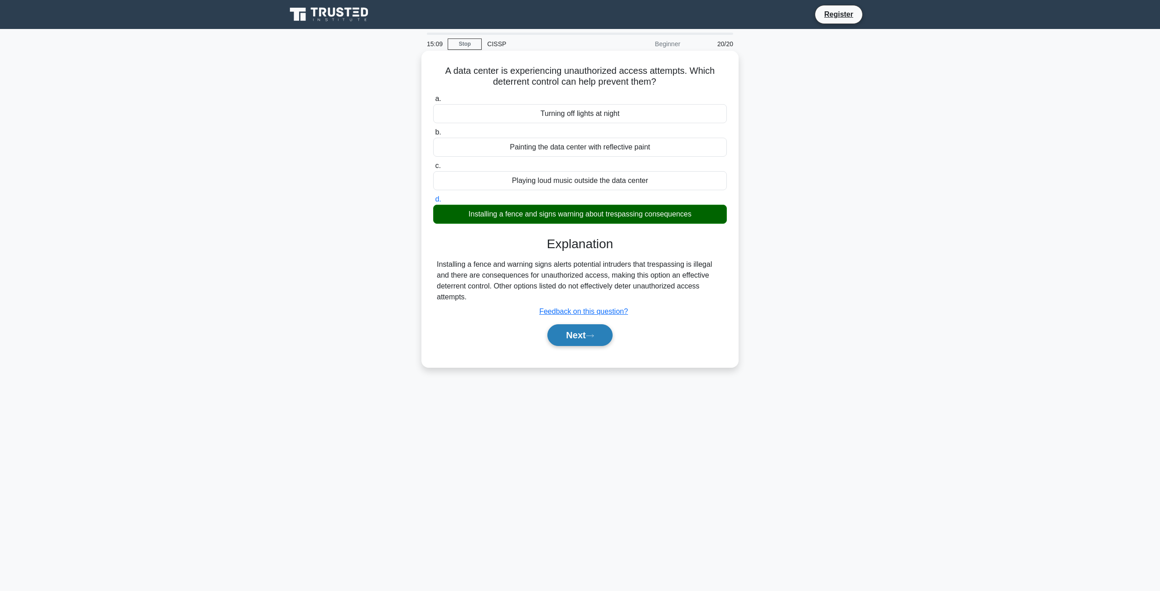
click at [579, 336] on button "Next" at bounding box center [579, 335] width 65 height 22
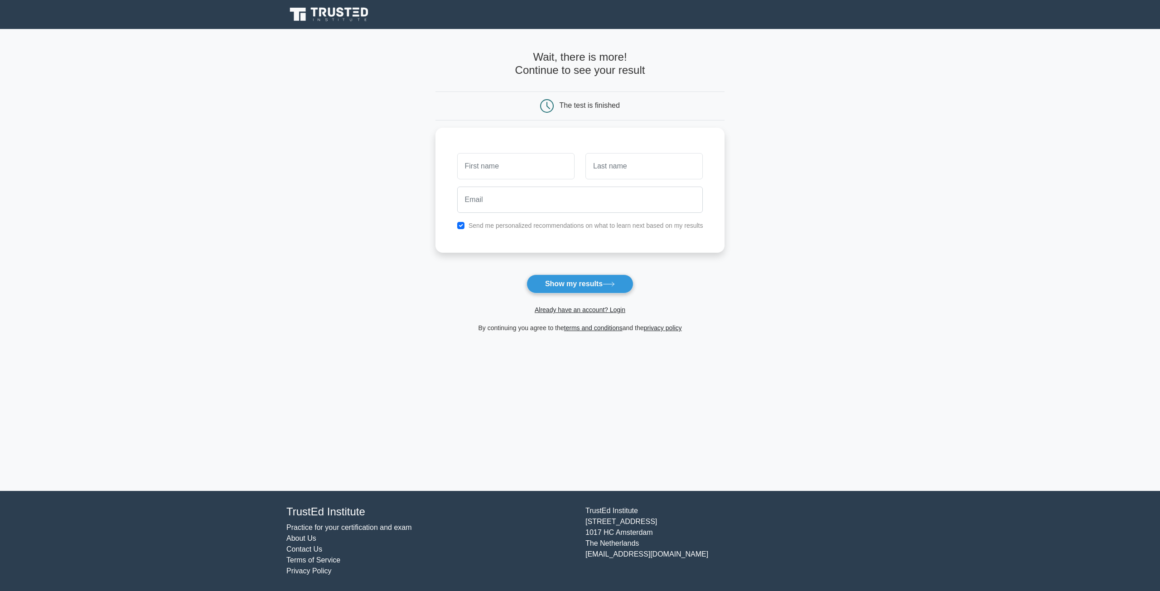
click at [356, 7] on icon at bounding box center [329, 14] width 87 height 17
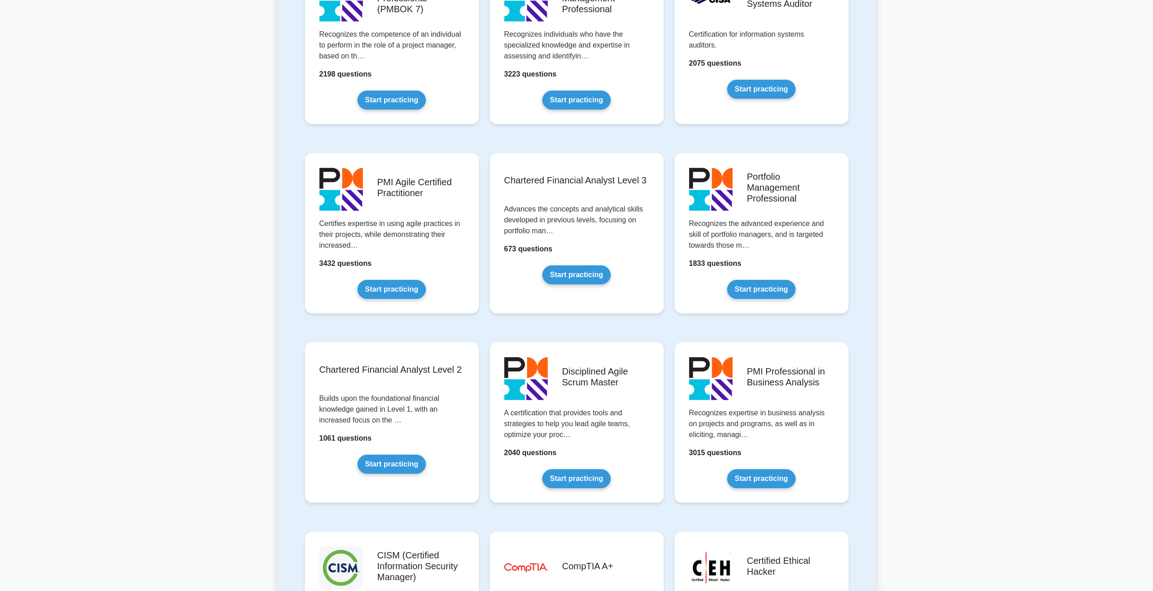
scroll to position [498, 0]
